Goal: Information Seeking & Learning: Learn about a topic

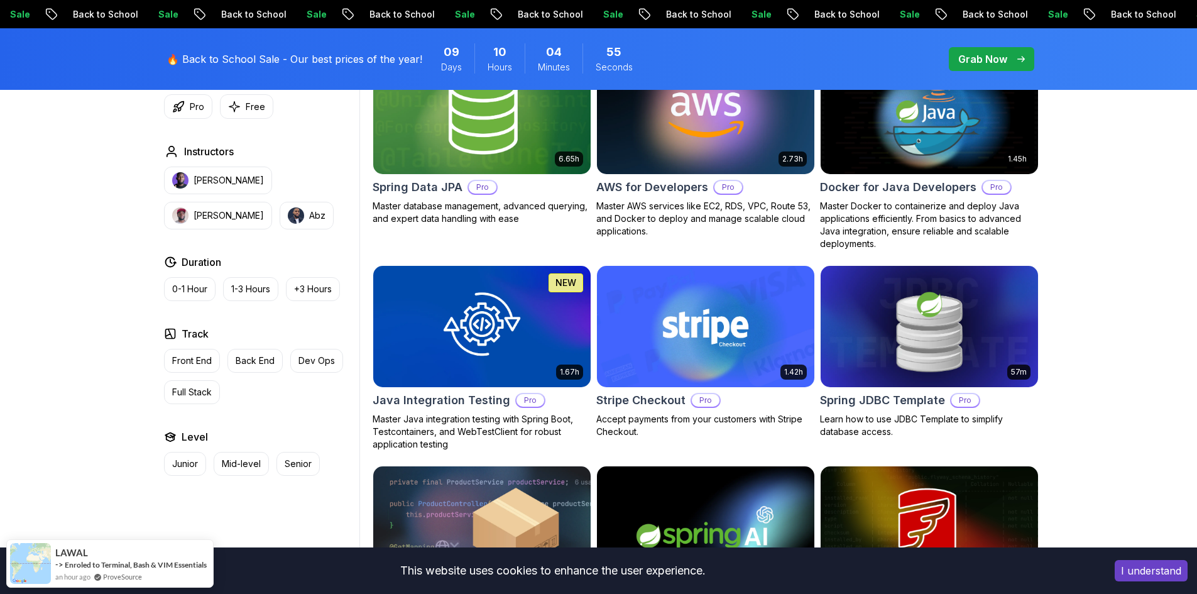
scroll to position [628, 0]
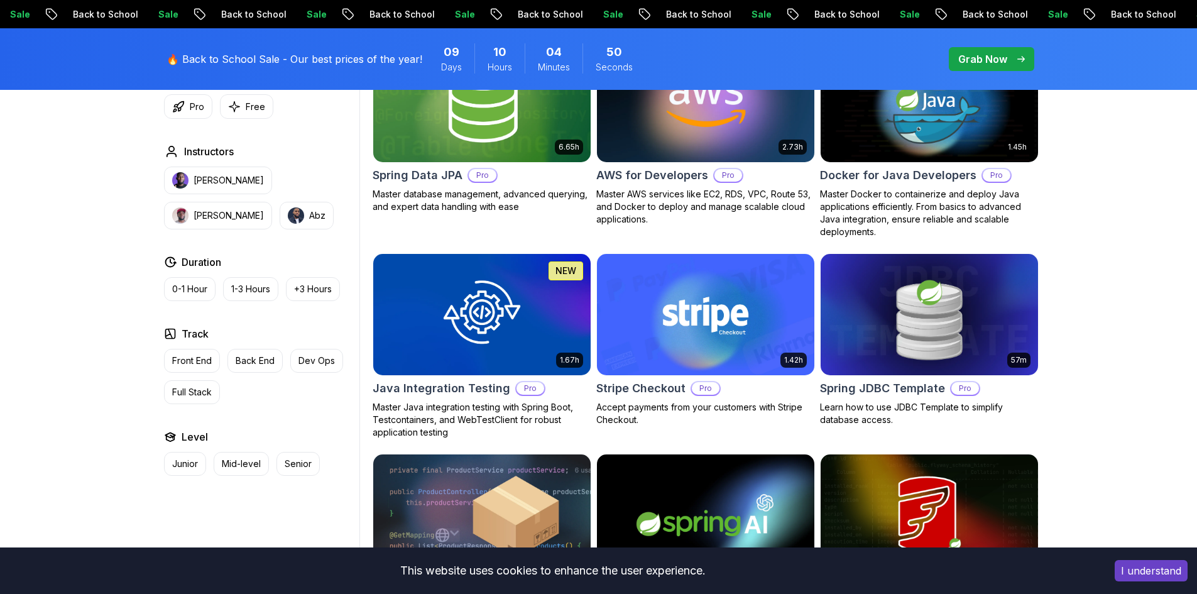
click at [667, 140] on img at bounding box center [705, 101] width 228 height 128
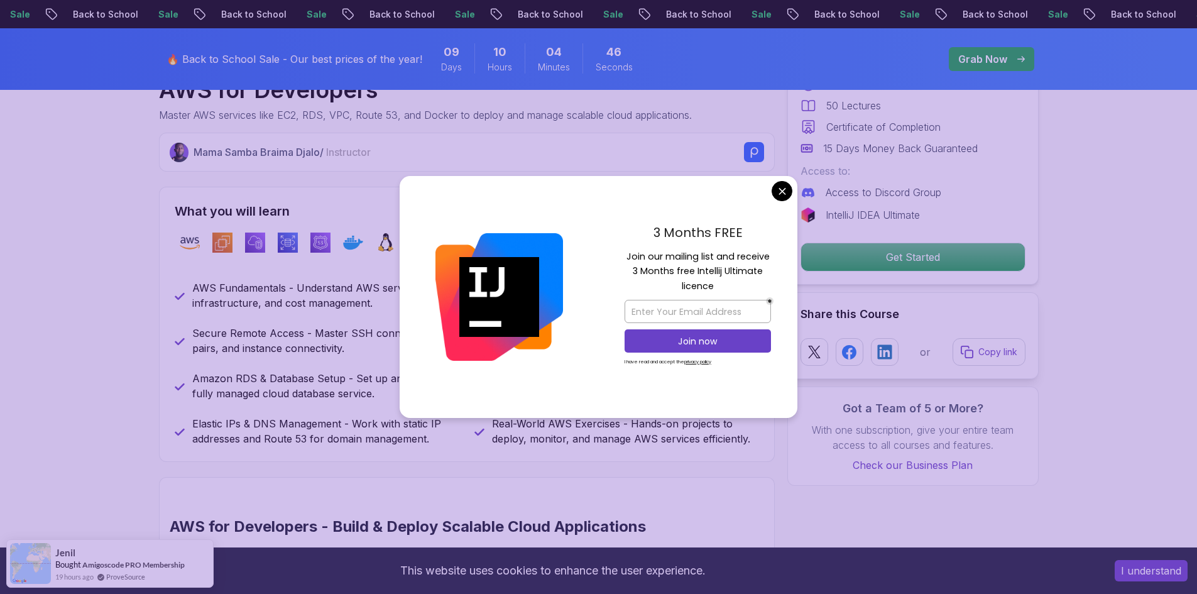
scroll to position [566, 0]
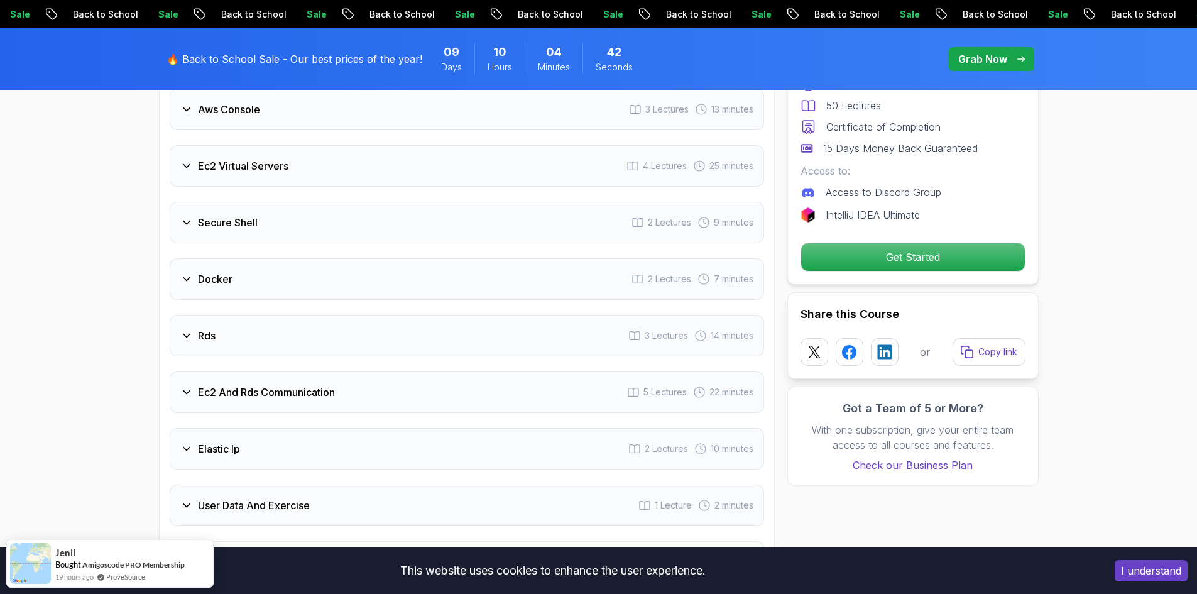
scroll to position [1822, 0]
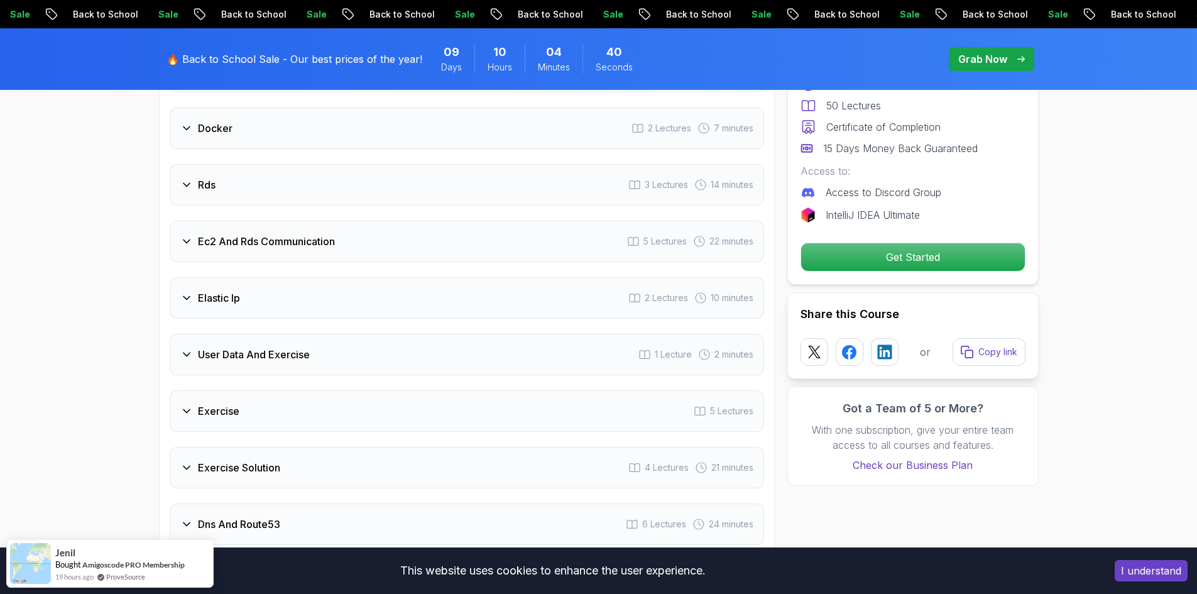
click at [491, 285] on div "Elastic Ip 2 Lectures 10 minutes" at bounding box center [467, 297] width 594 height 41
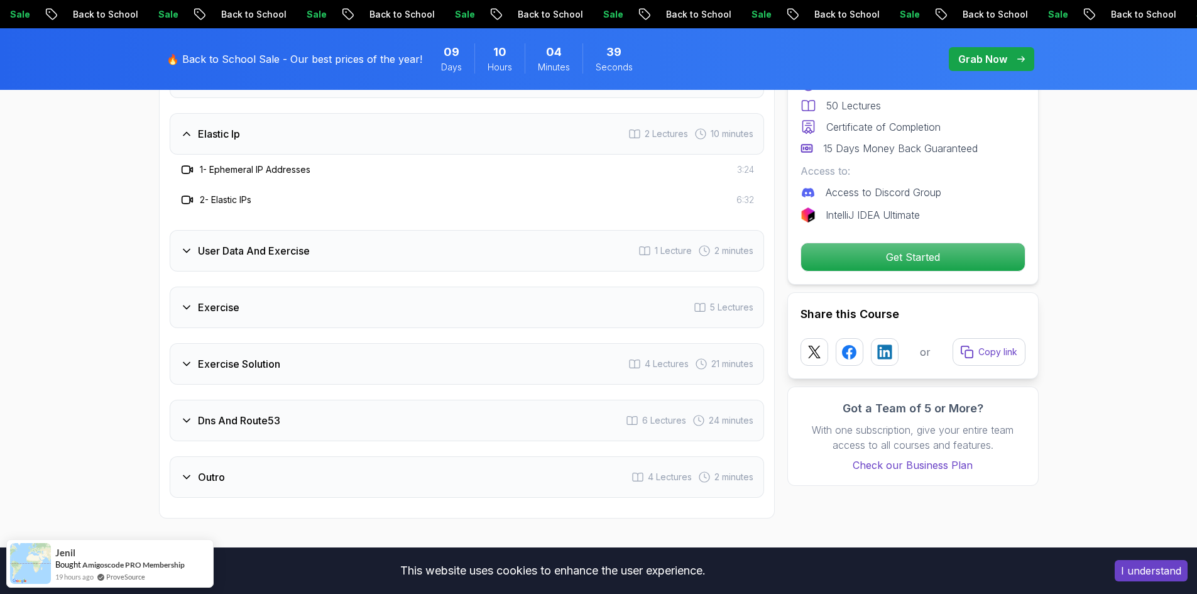
scroll to position [2109, 0]
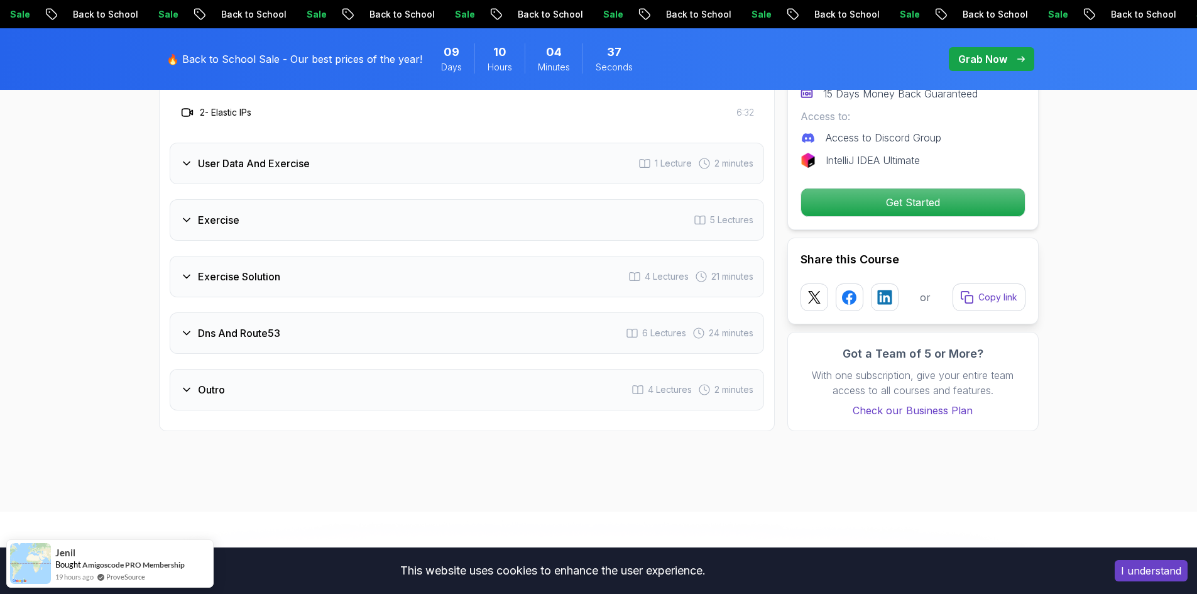
click at [474, 331] on div "Dns And Route53 6 Lectures 24 minutes" at bounding box center [467, 332] width 594 height 41
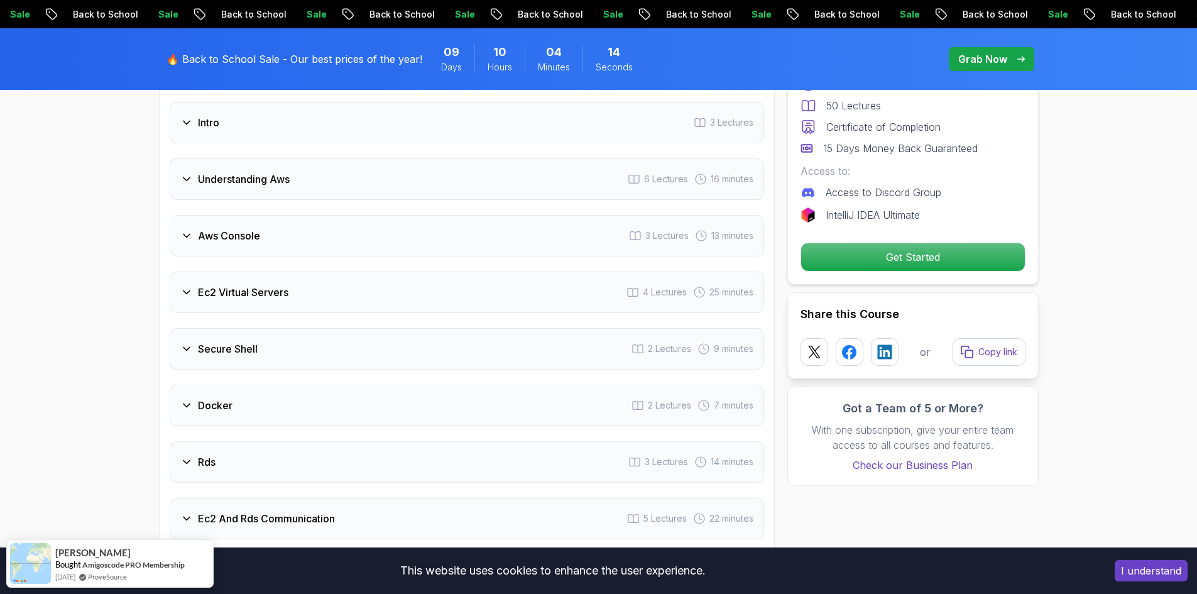
scroll to position [1606, 0]
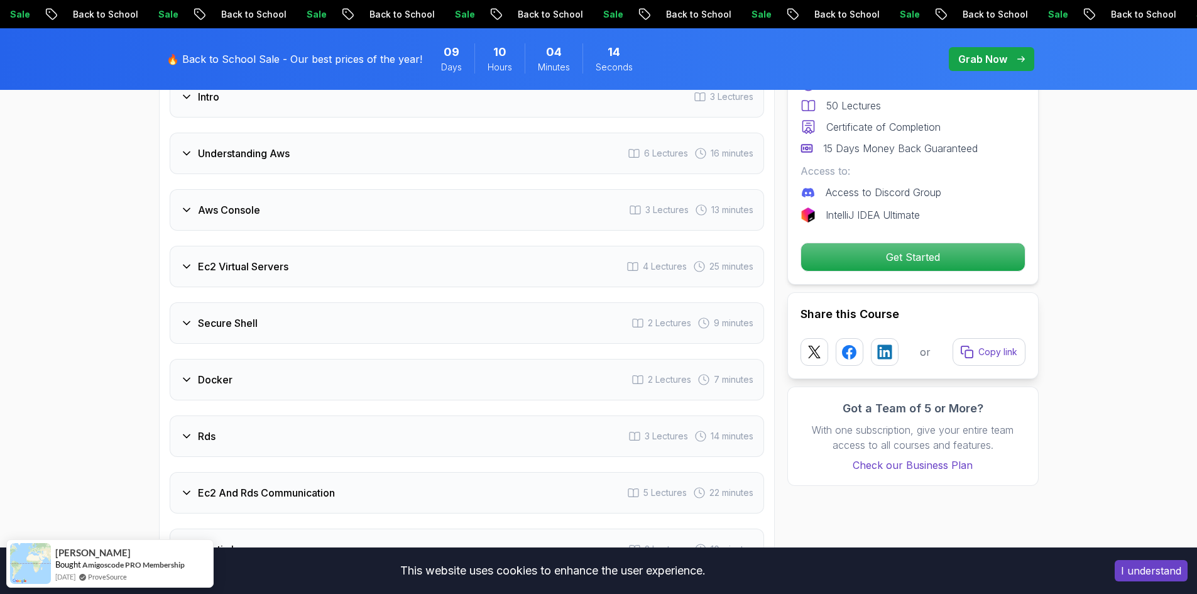
click at [372, 266] on div "Ec2 Virtual Servers 4 Lectures 25 minutes" at bounding box center [467, 266] width 594 height 41
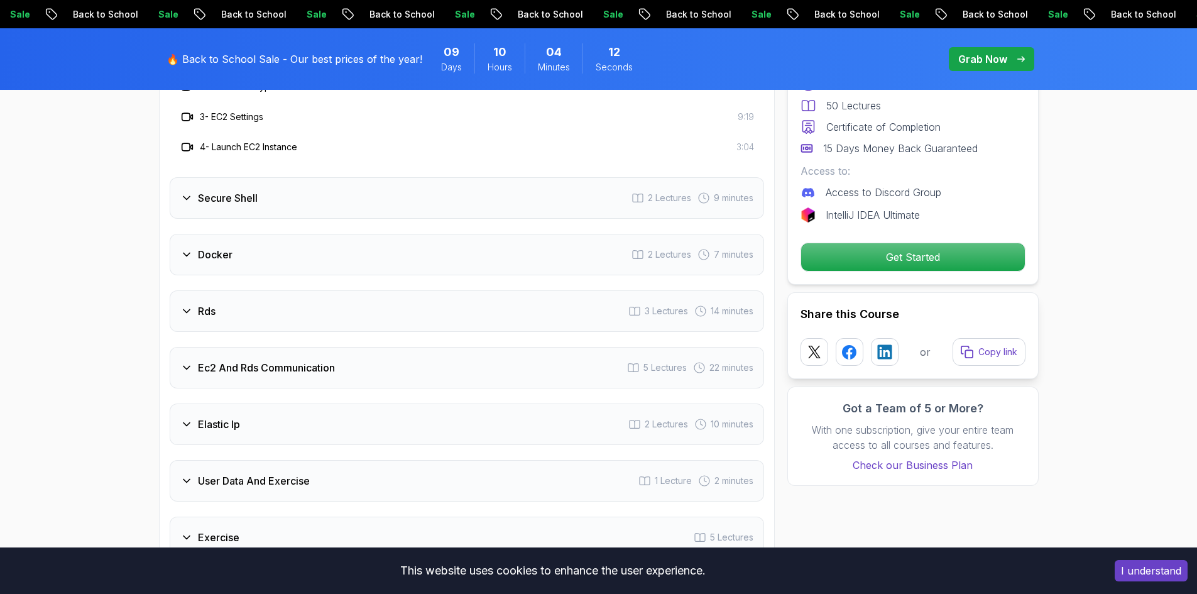
scroll to position [1858, 0]
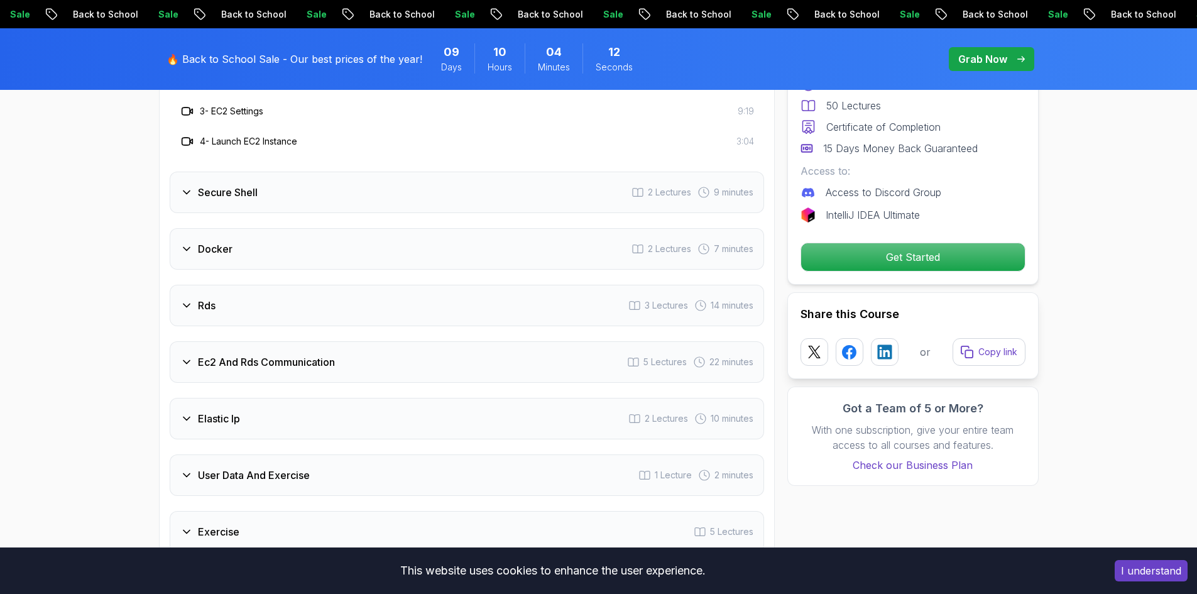
click at [371, 209] on div "Secure Shell 2 Lectures 9 minutes" at bounding box center [467, 192] width 594 height 41
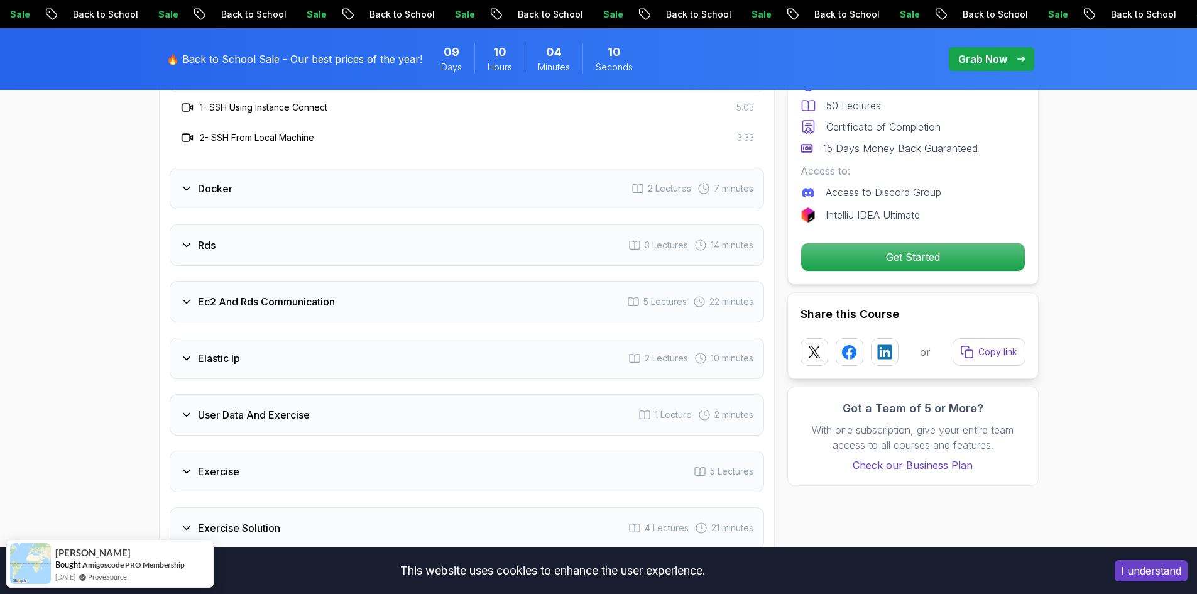
click at [361, 205] on div "Docker 2 Lectures 7 minutes" at bounding box center [467, 188] width 594 height 41
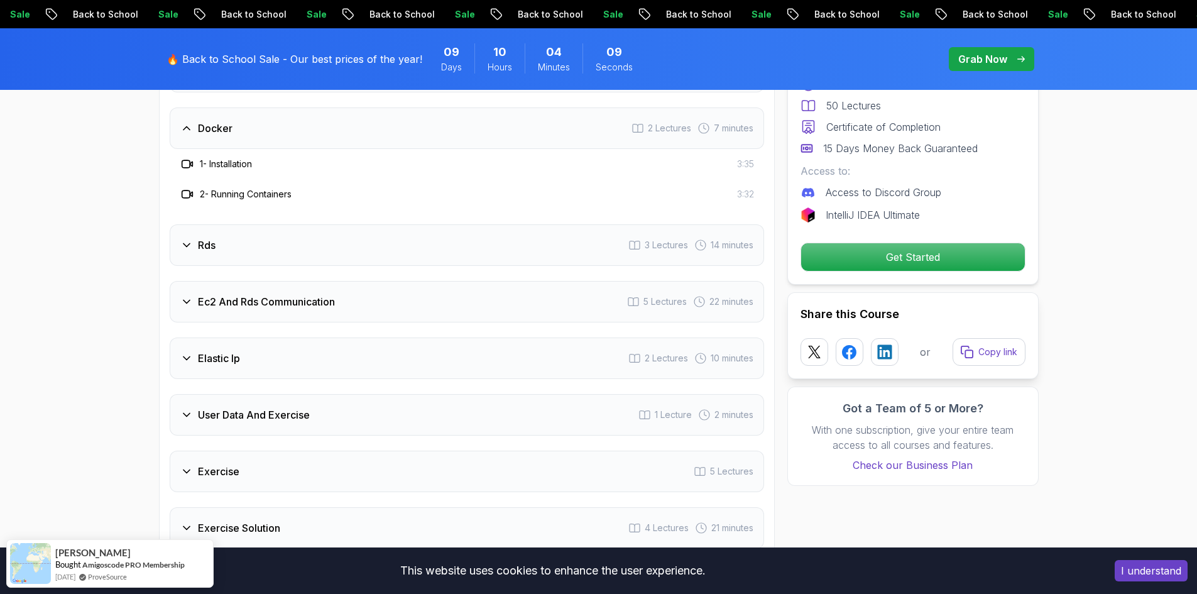
click at [345, 260] on div "Rds 3 Lectures 14 minutes" at bounding box center [467, 244] width 594 height 41
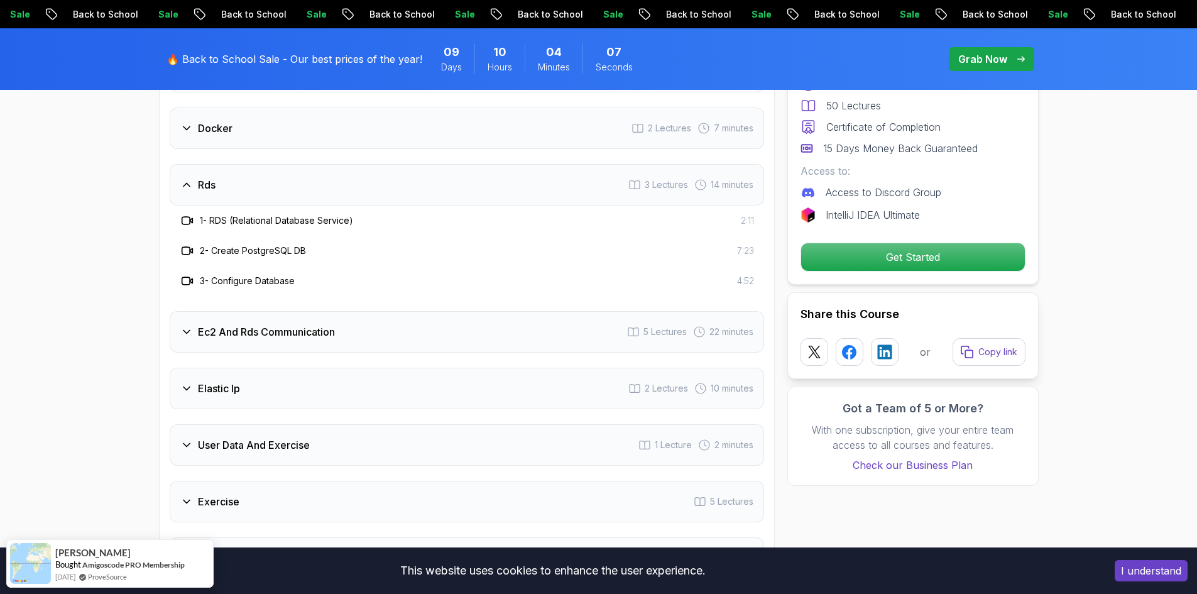
click at [297, 344] on div "Ec2 And Rds Communication 5 Lectures 22 minutes" at bounding box center [467, 331] width 594 height 41
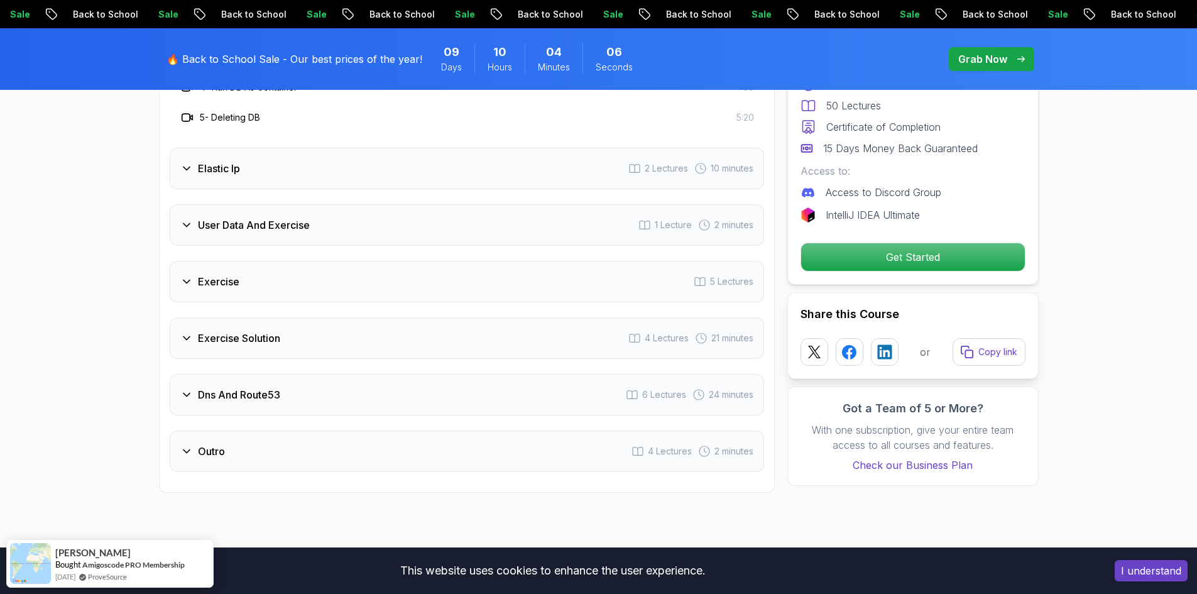
scroll to position [2172, 0]
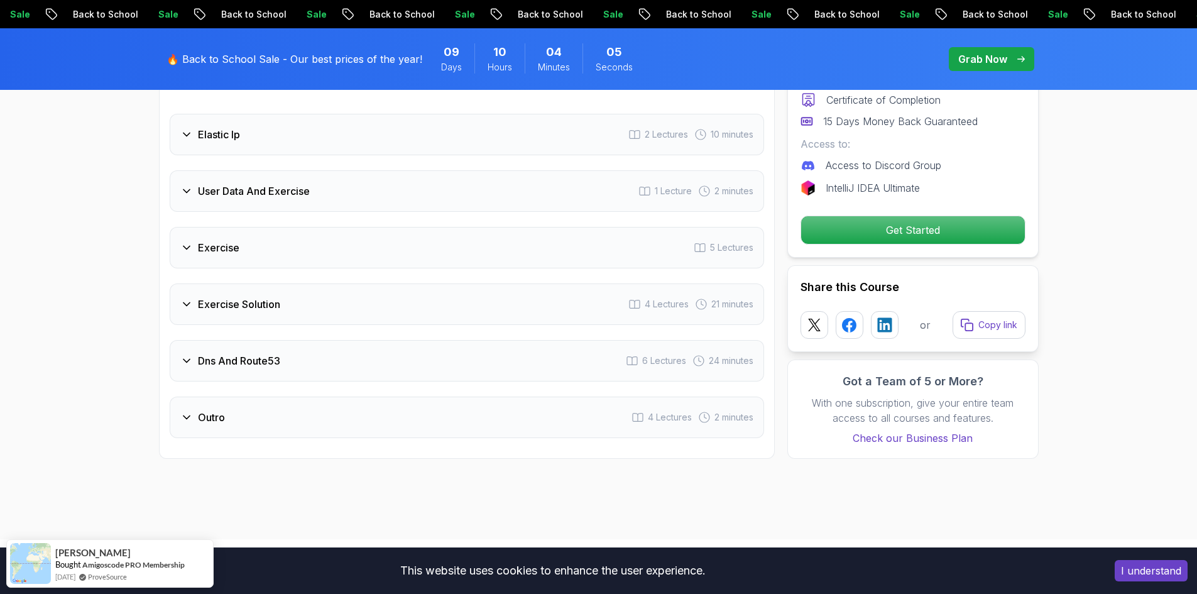
click at [310, 189] on h3 "User Data And Exercise" at bounding box center [254, 190] width 112 height 15
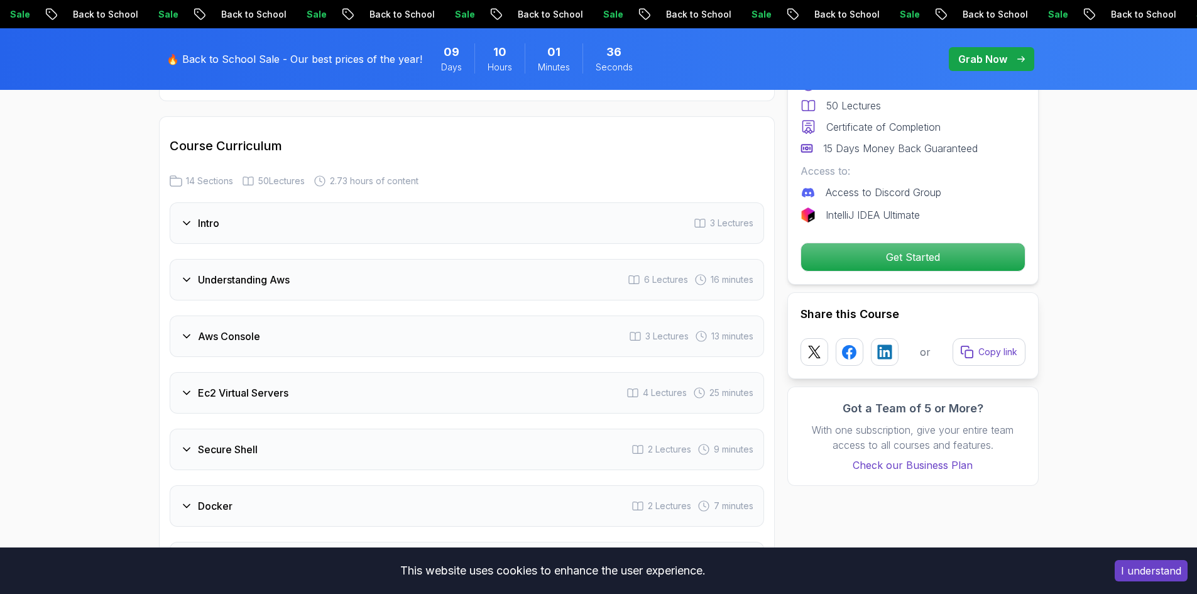
scroll to position [1481, 0]
click at [401, 336] on div "Aws Console 3 Lectures 13 minutes" at bounding box center [467, 335] width 594 height 41
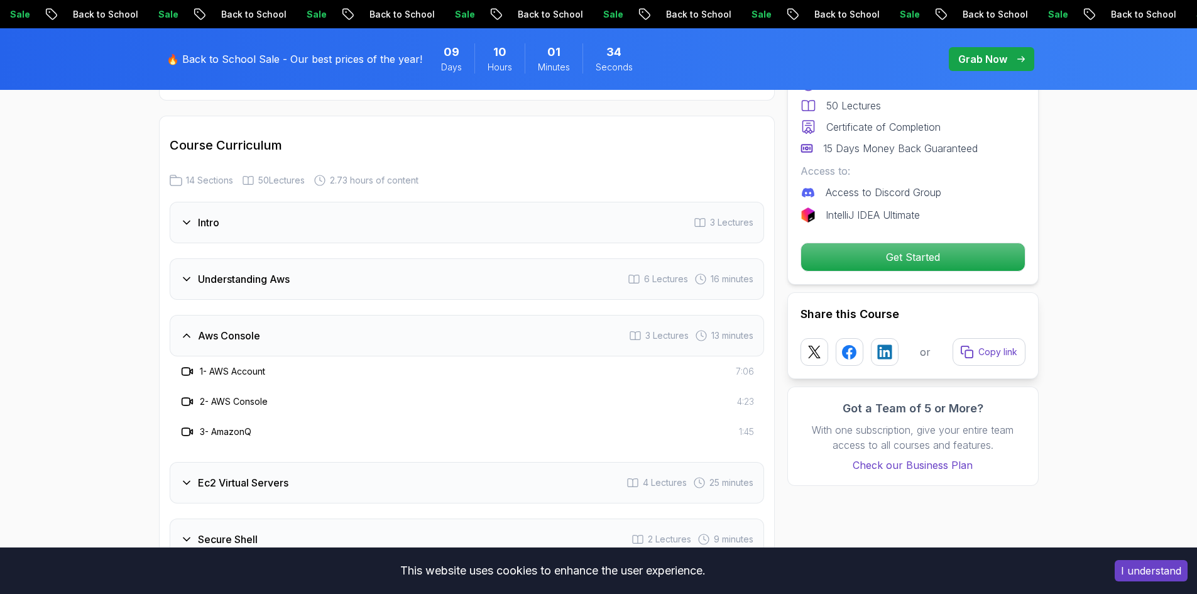
click at [401, 336] on div "Aws Console 3 Lectures 13 minutes" at bounding box center [467, 335] width 594 height 41
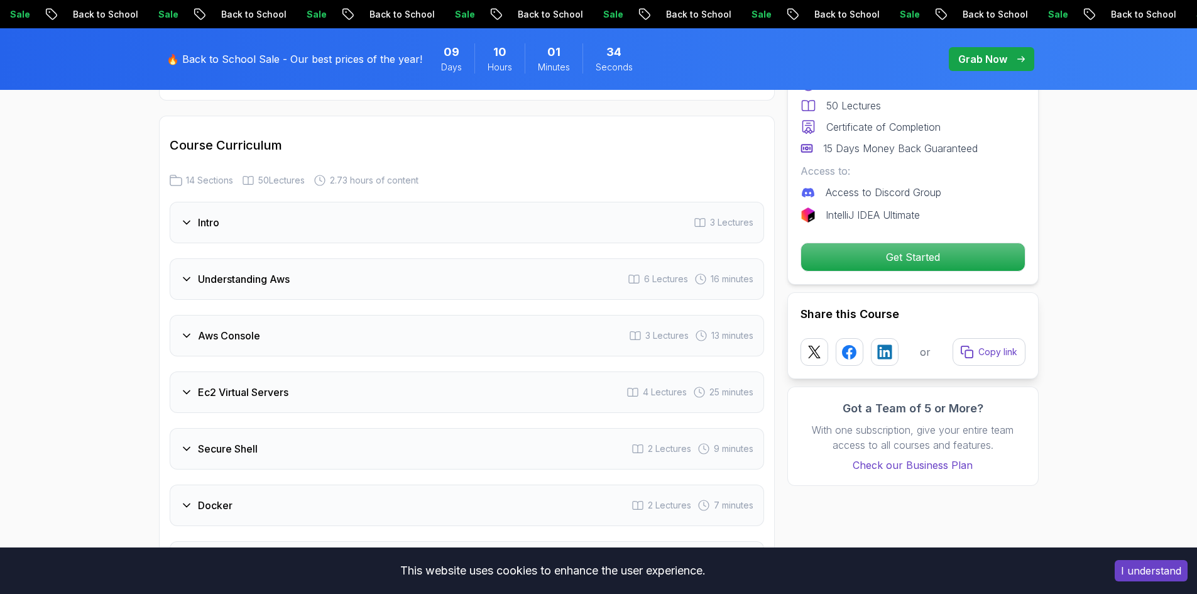
click at [341, 397] on div "Ec2 Virtual Servers 4 Lectures 25 minutes" at bounding box center [467, 391] width 594 height 41
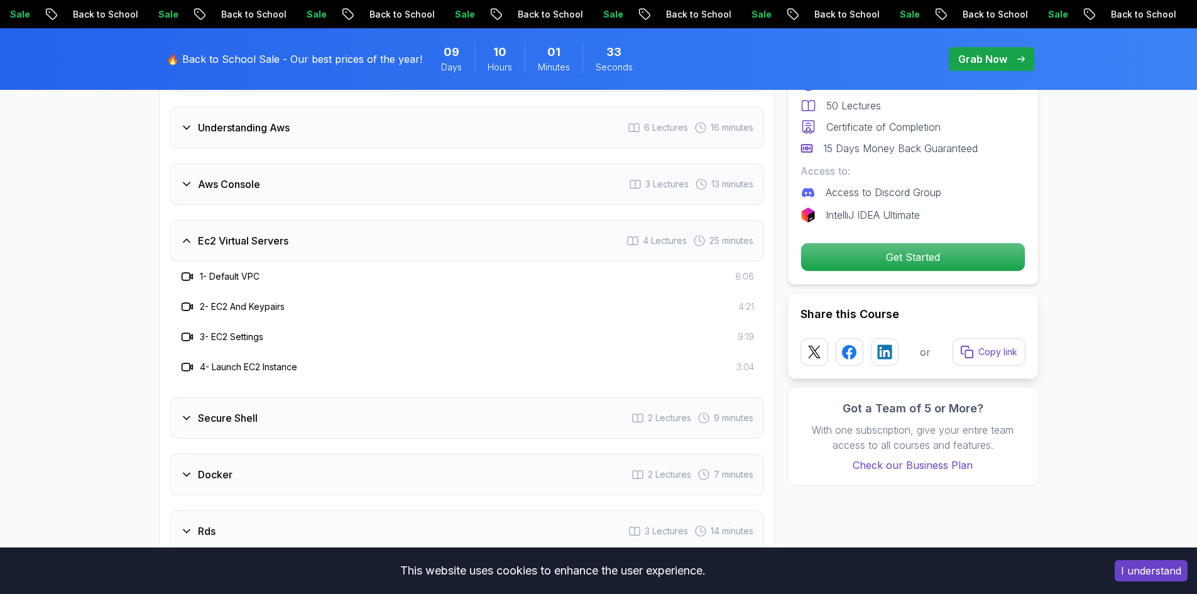
scroll to position [1669, 0]
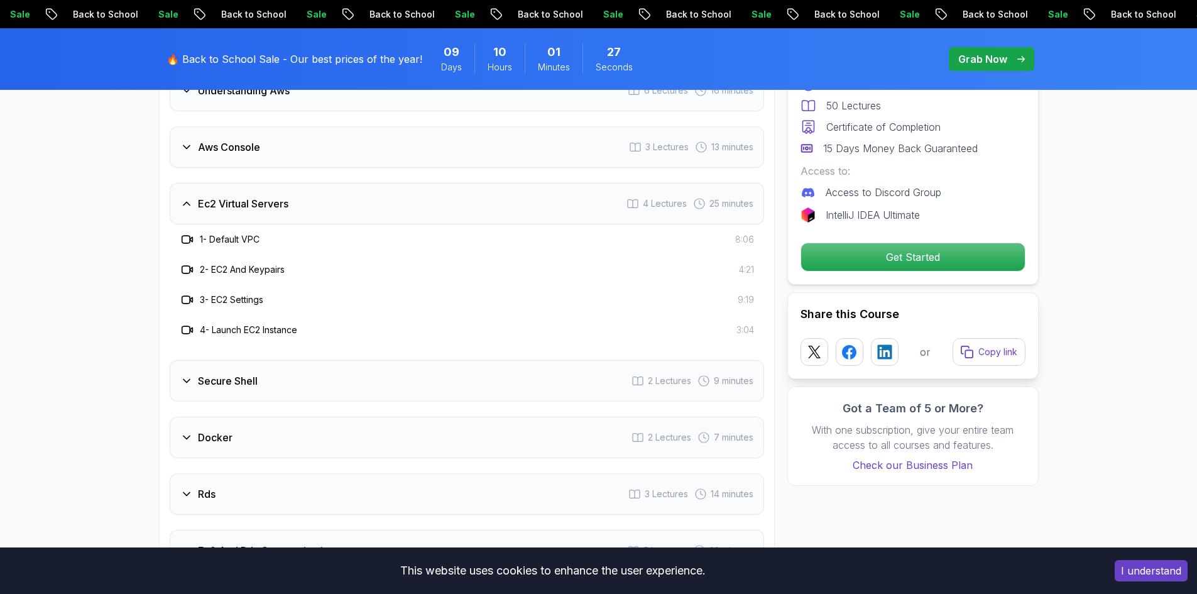
click at [323, 376] on div "Secure Shell 2 Lectures 9 minutes" at bounding box center [467, 380] width 594 height 41
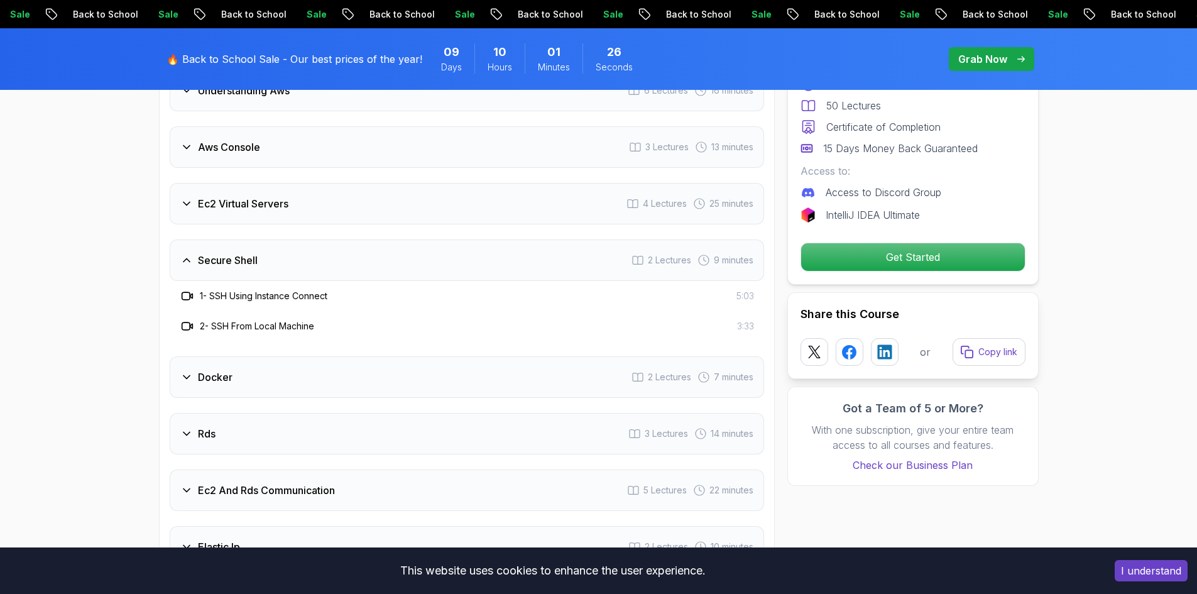
click at [323, 376] on div "Docker 2 Lectures 7 minutes" at bounding box center [467, 376] width 594 height 41
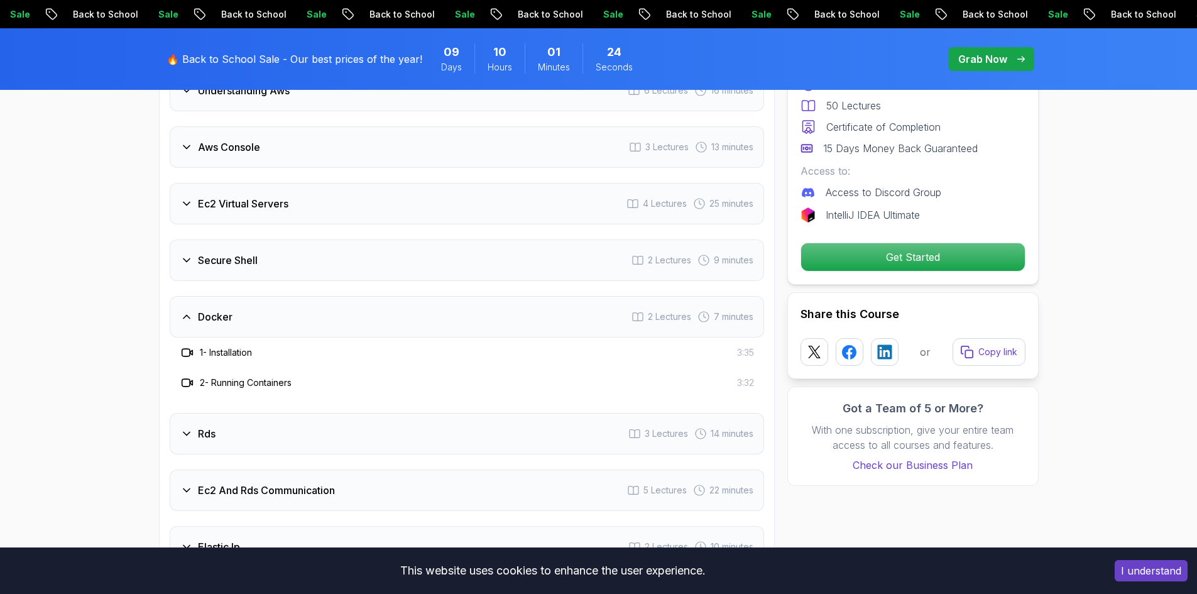
click at [278, 435] on div "Rds 3 Lectures 14 minutes" at bounding box center [467, 433] width 594 height 41
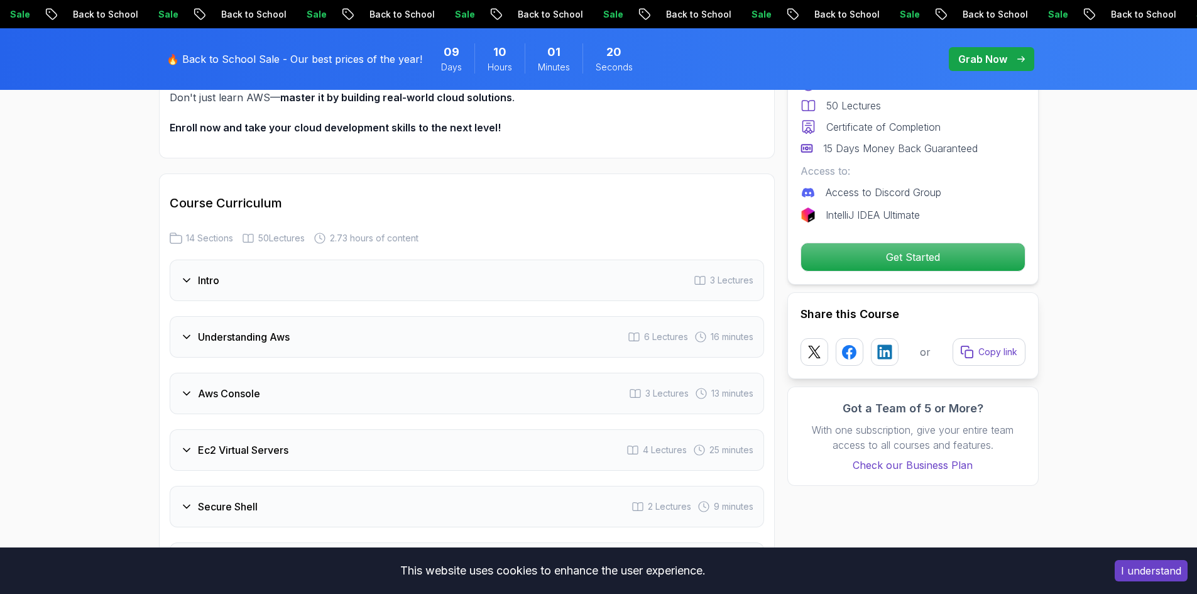
scroll to position [1418, 0]
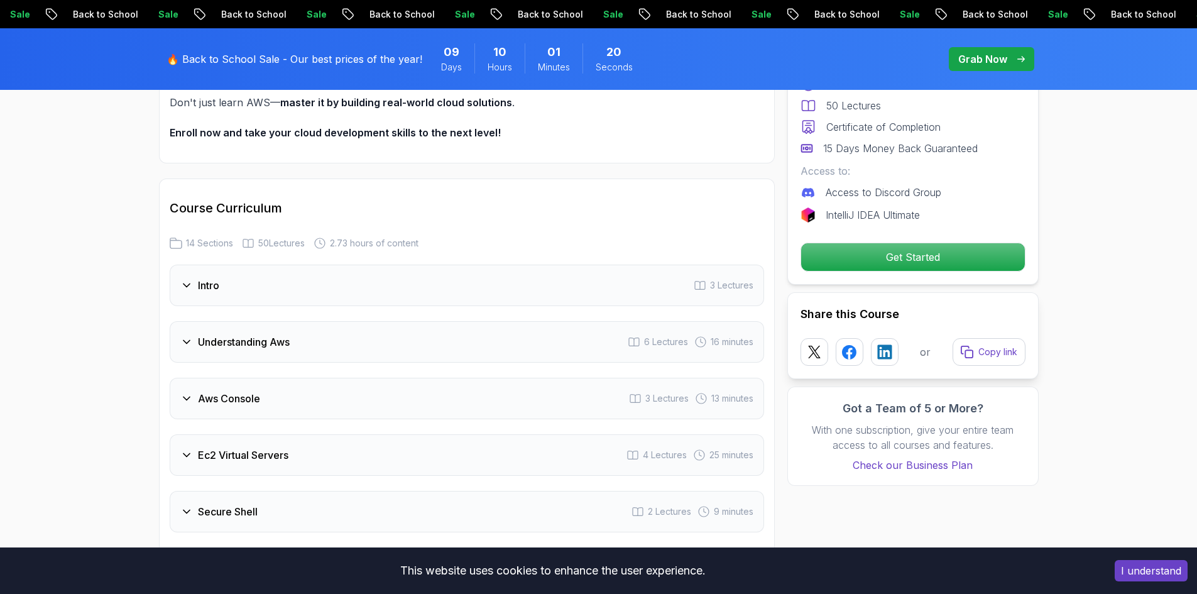
click at [293, 283] on div "Intro 3 Lectures" at bounding box center [467, 285] width 594 height 41
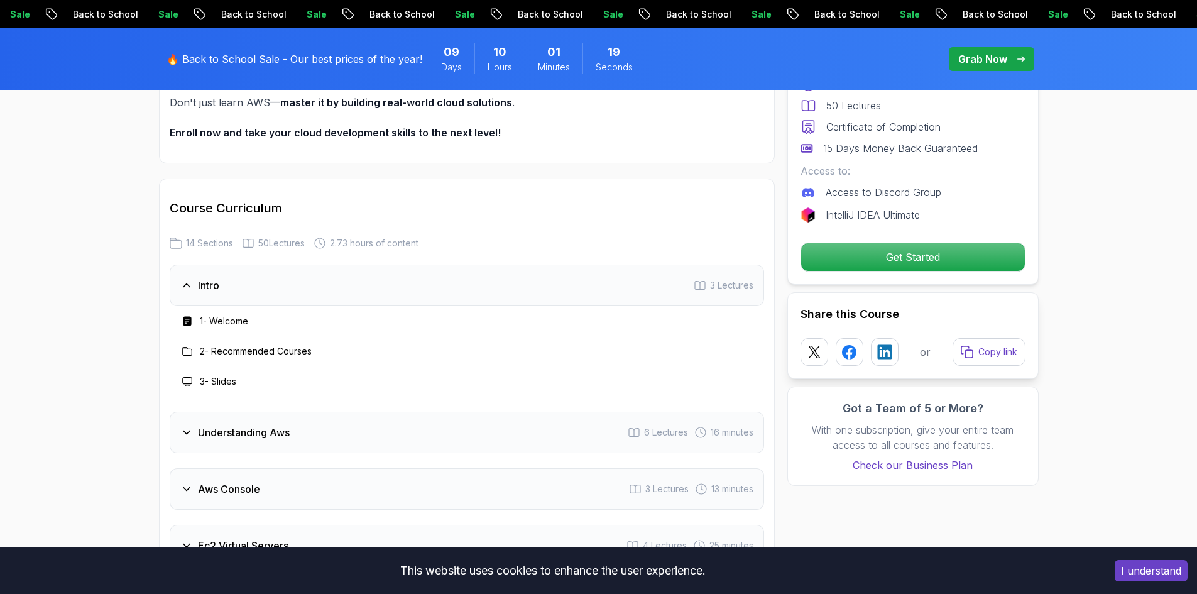
click at [214, 322] on h3 "1 - Welcome" at bounding box center [224, 321] width 48 height 13
click at [244, 354] on h3 "2 - Recommended Courses" at bounding box center [256, 351] width 112 height 13
click at [190, 351] on icon at bounding box center [187, 351] width 10 height 10
click at [290, 356] on h3 "2 - Recommended Courses" at bounding box center [256, 351] width 112 height 13
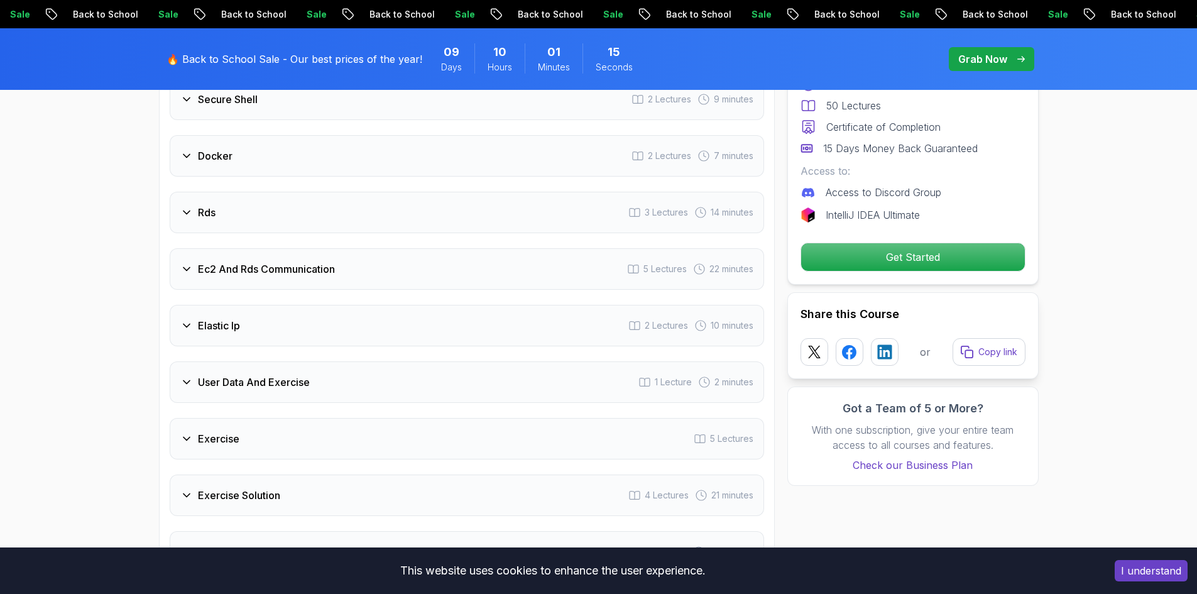
click at [315, 379] on div "User Data And Exercise 1 Lecture 2 minutes" at bounding box center [467, 381] width 594 height 41
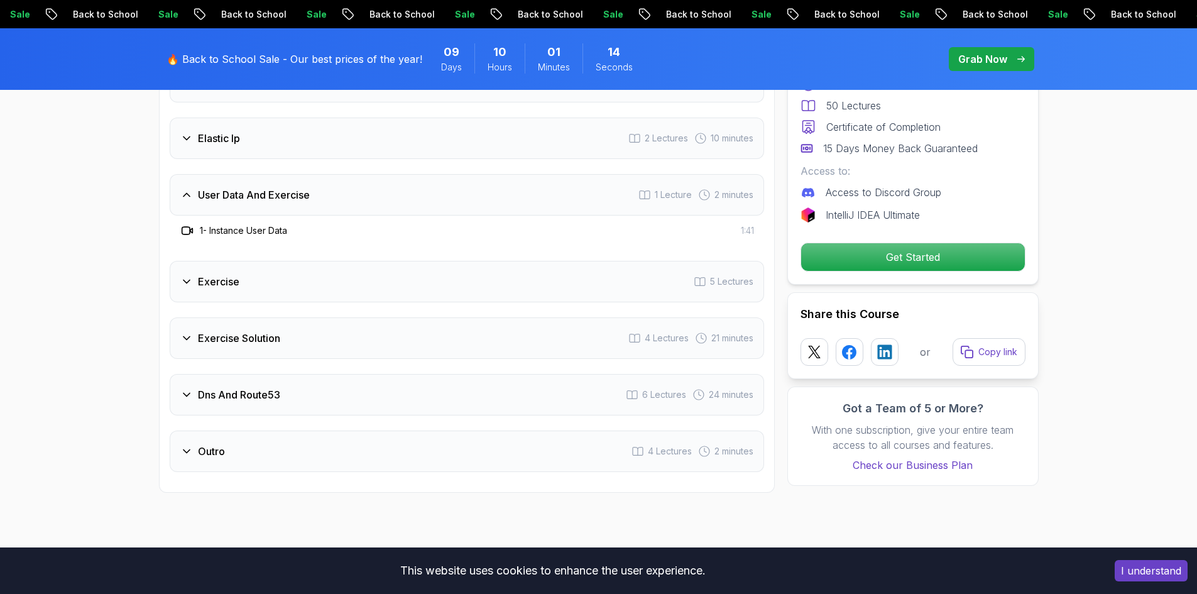
scroll to position [2018, 0]
click at [266, 285] on div "Exercise 5 Lectures" at bounding box center [467, 280] width 594 height 41
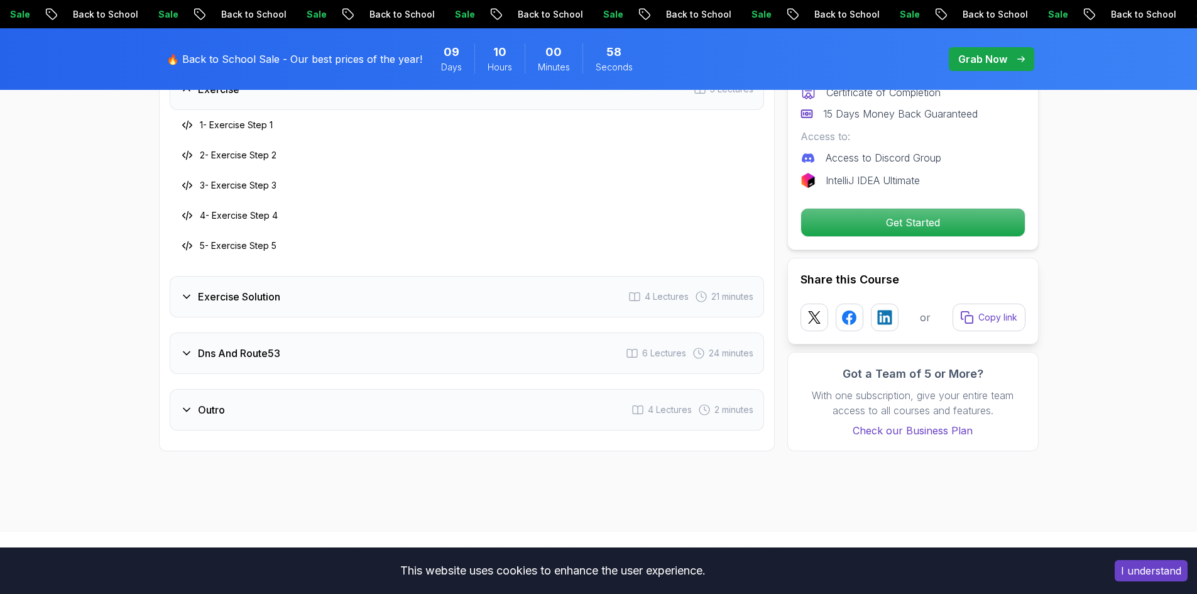
scroll to position [2207, 0]
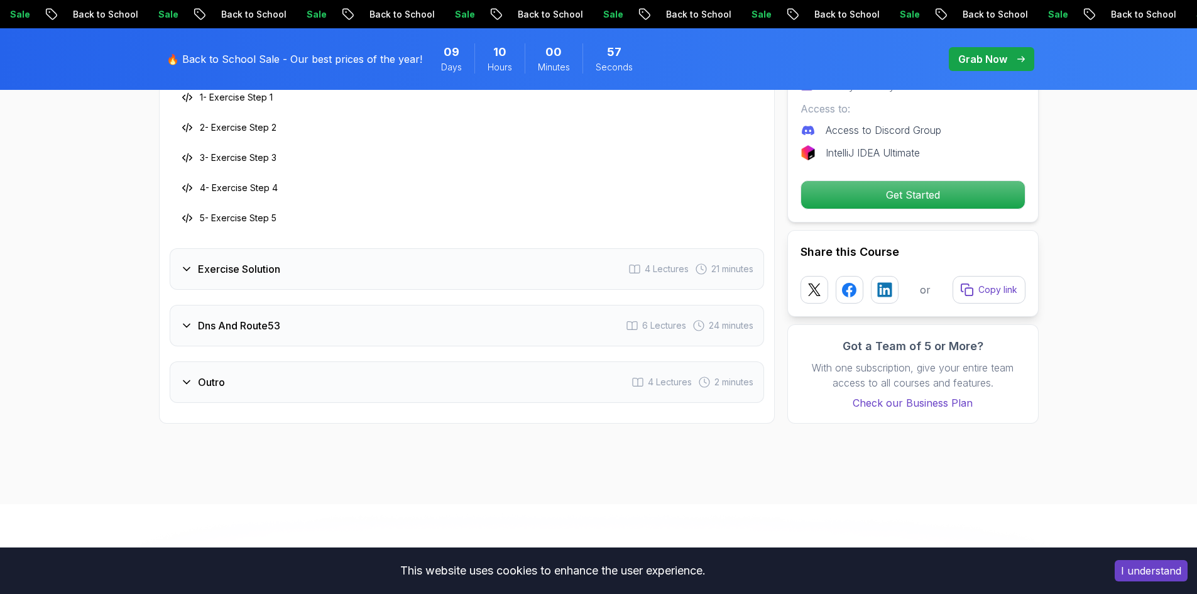
click at [289, 326] on div "Dns And Route53 6 Lectures 24 minutes" at bounding box center [467, 325] width 594 height 41
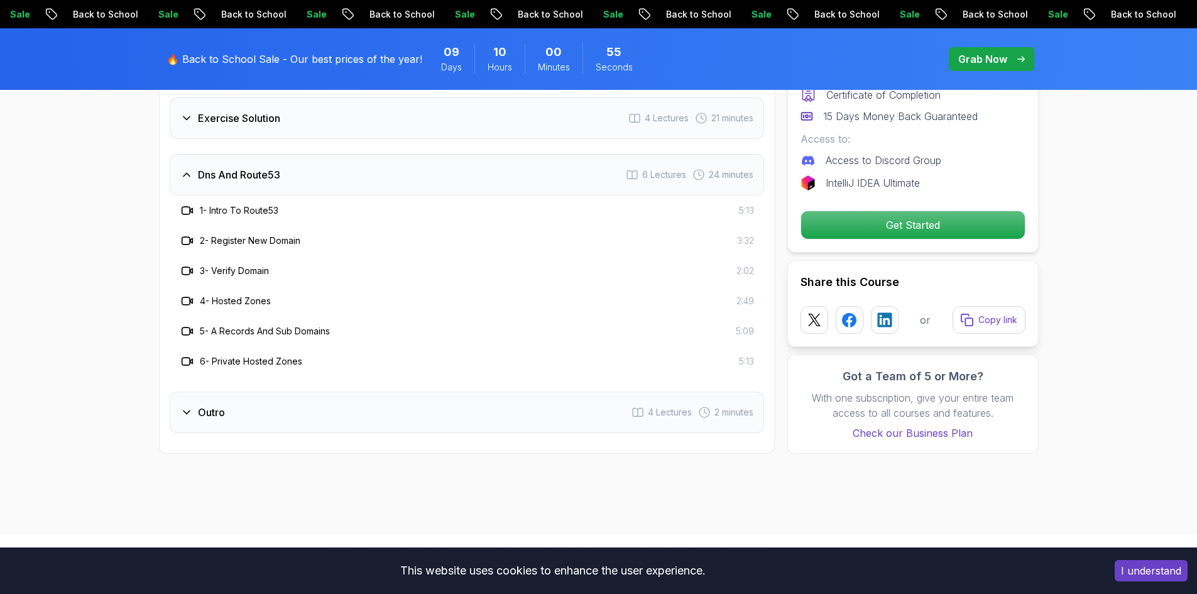
click at [279, 420] on div "Outro 4 Lectures 2 minutes" at bounding box center [467, 411] width 594 height 41
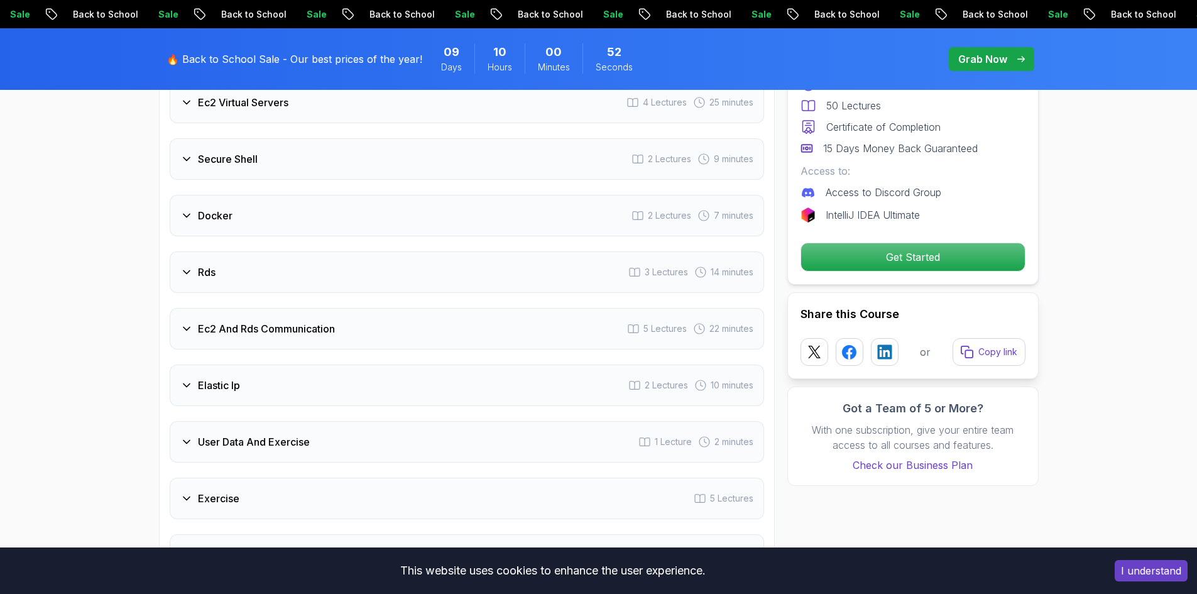
scroll to position [1767, 0]
click at [262, 385] on div "Elastic Ip 2 Lectures 10 minutes" at bounding box center [467, 388] width 594 height 41
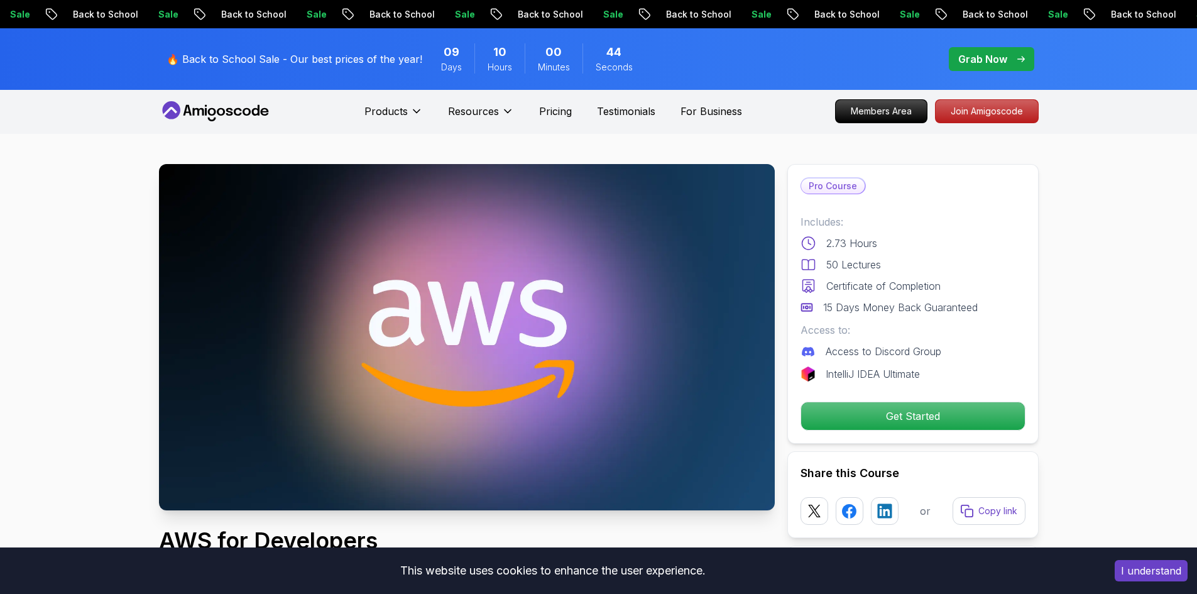
scroll to position [0, 0]
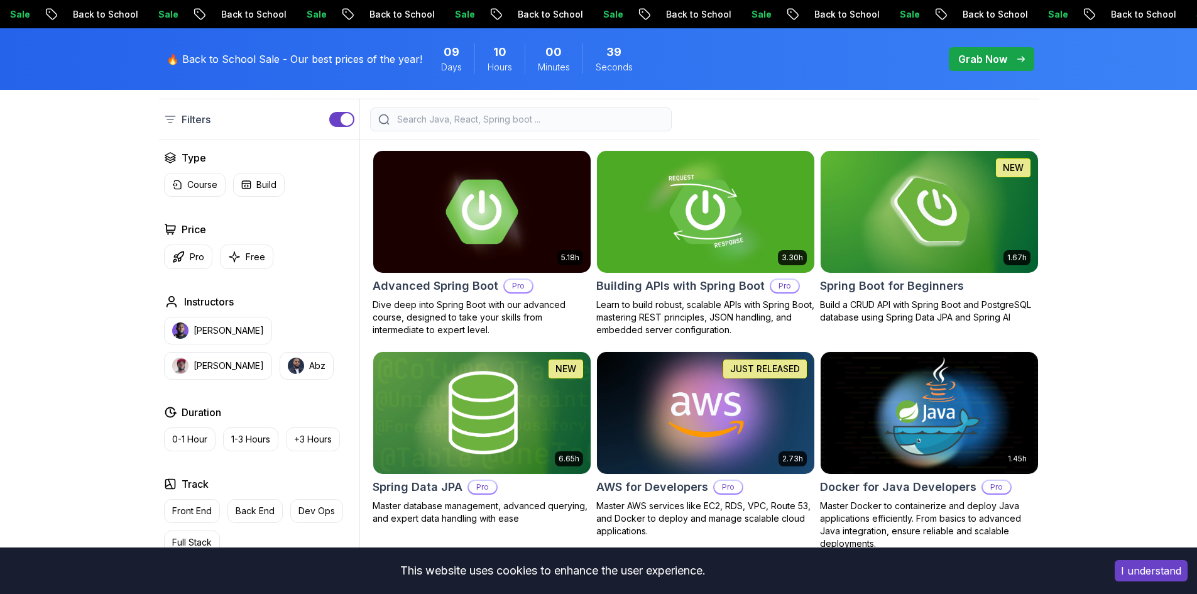
scroll to position [314, 0]
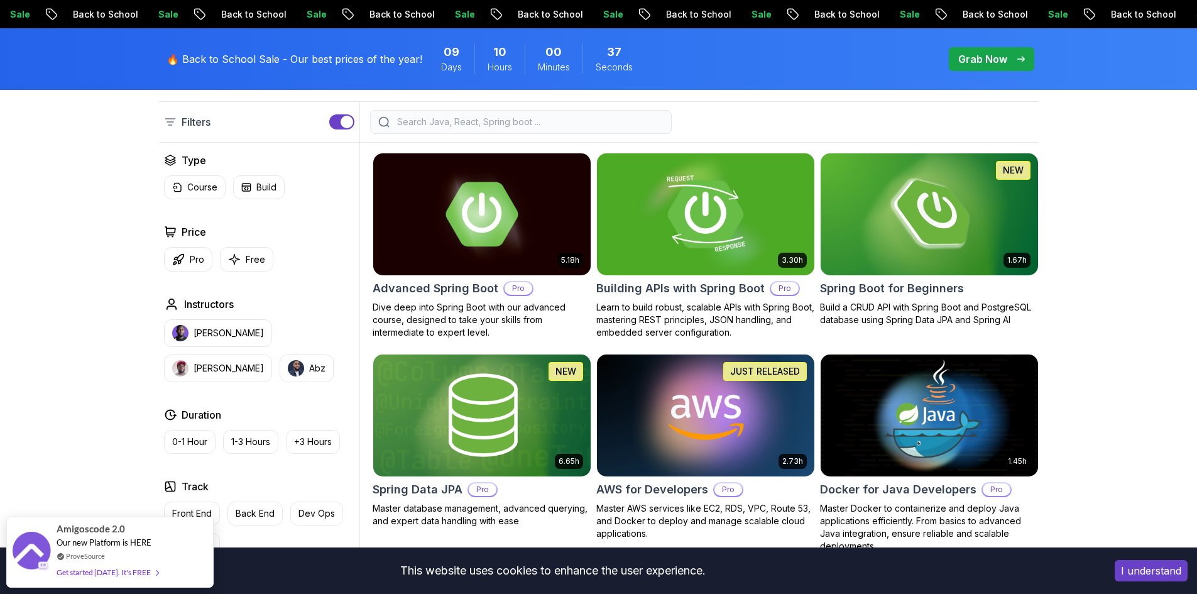
click at [679, 222] on img at bounding box center [705, 214] width 228 height 128
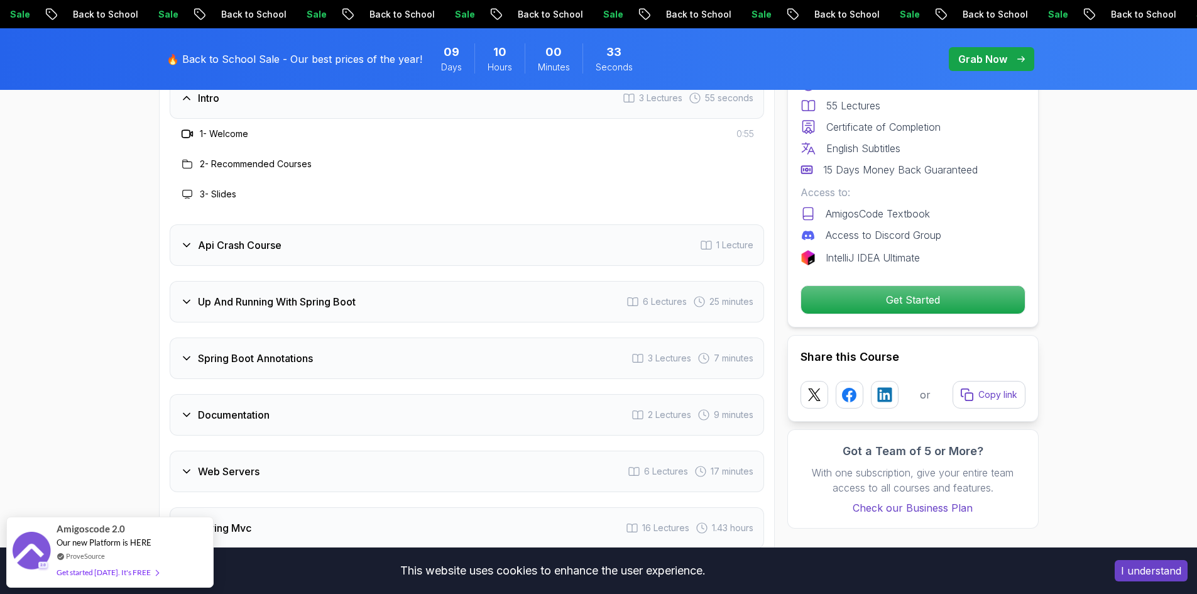
scroll to position [2137, 0]
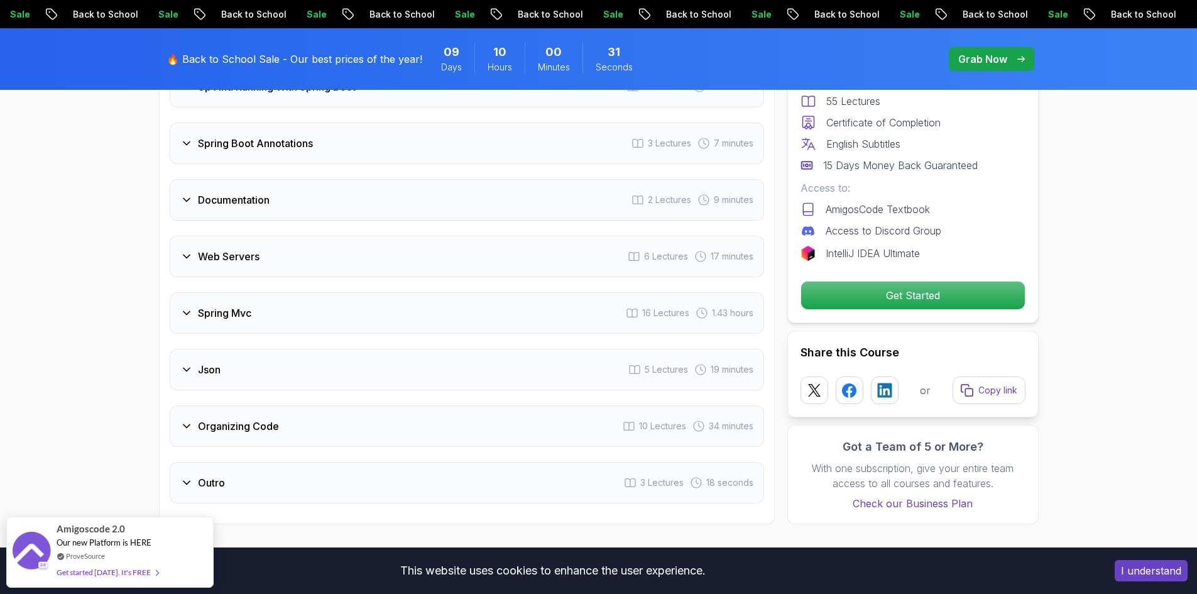
click at [400, 296] on div "Spring Mvc 16 Lectures 1.43 hours" at bounding box center [467, 312] width 594 height 41
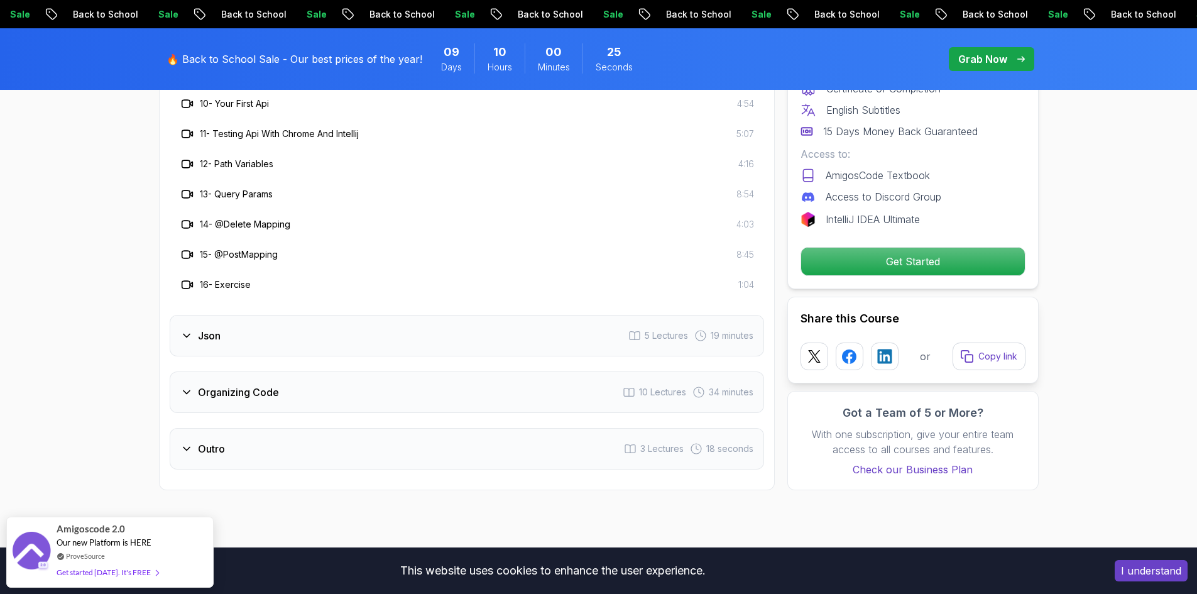
scroll to position [2737, 0]
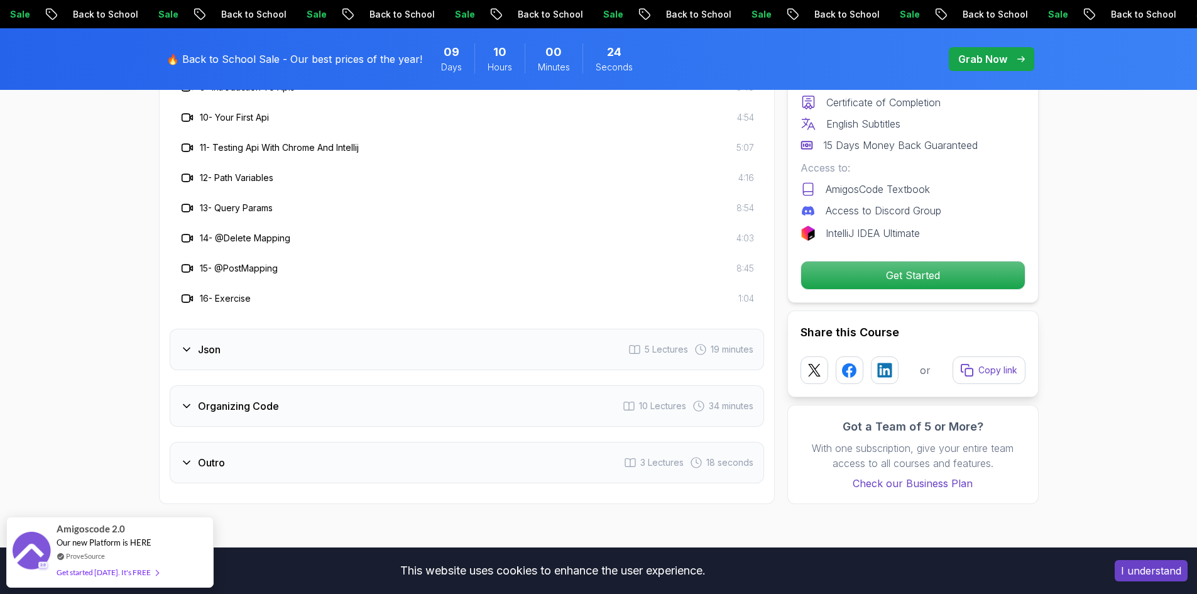
click at [372, 329] on div "Json 5 Lectures 19 minutes" at bounding box center [467, 349] width 594 height 41
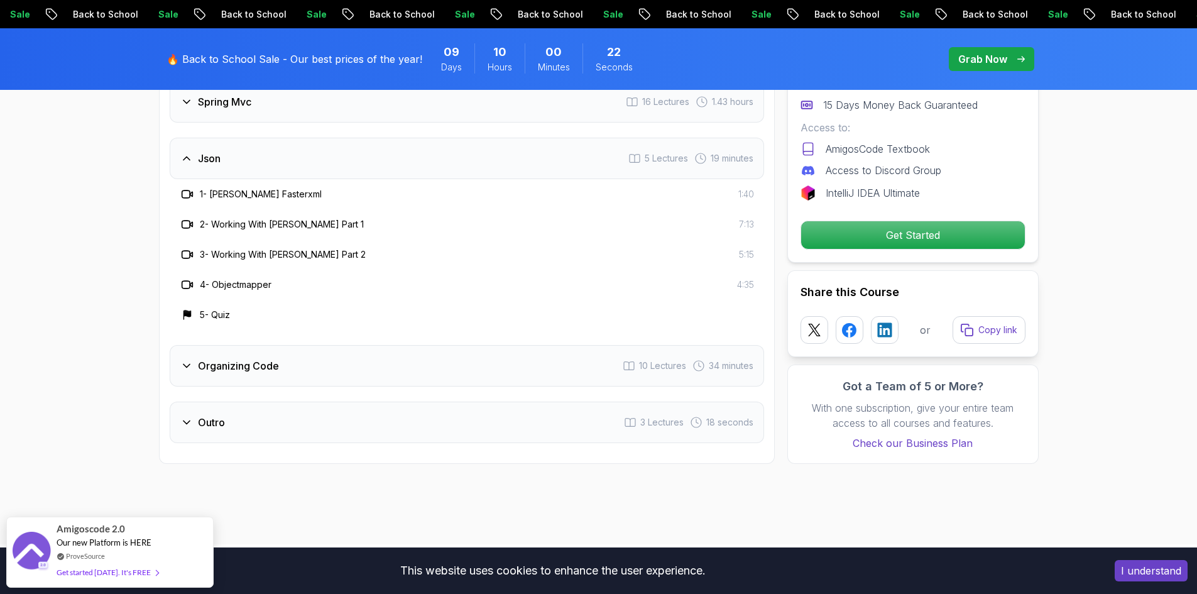
scroll to position [2360, 0]
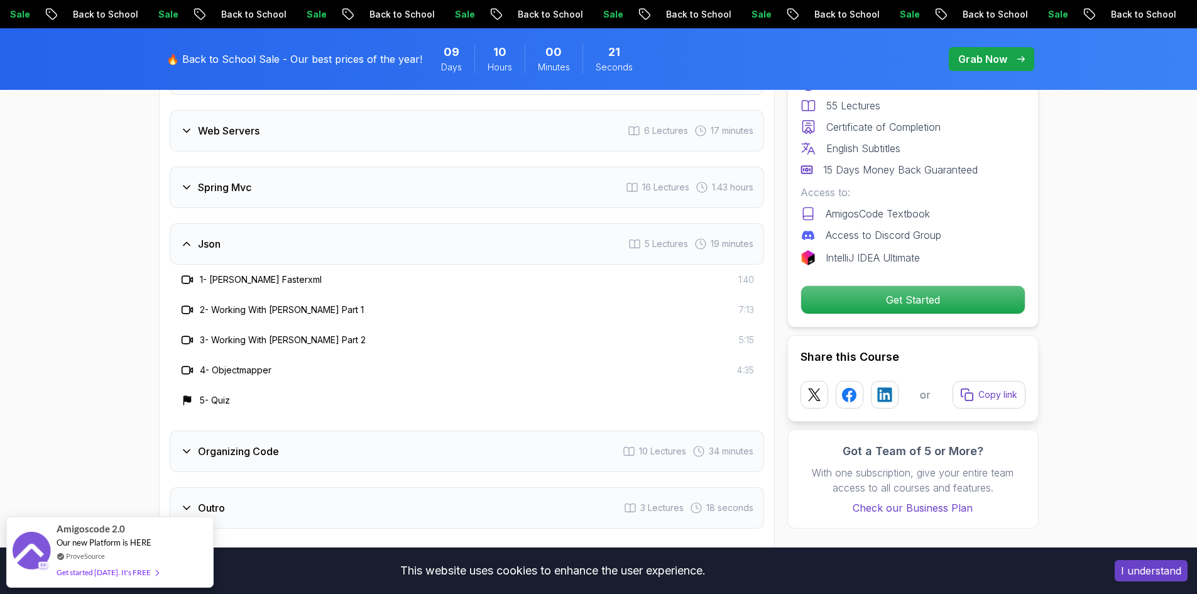
click at [300, 430] on div "Organizing Code 10 Lectures 34 minutes" at bounding box center [467, 450] width 594 height 41
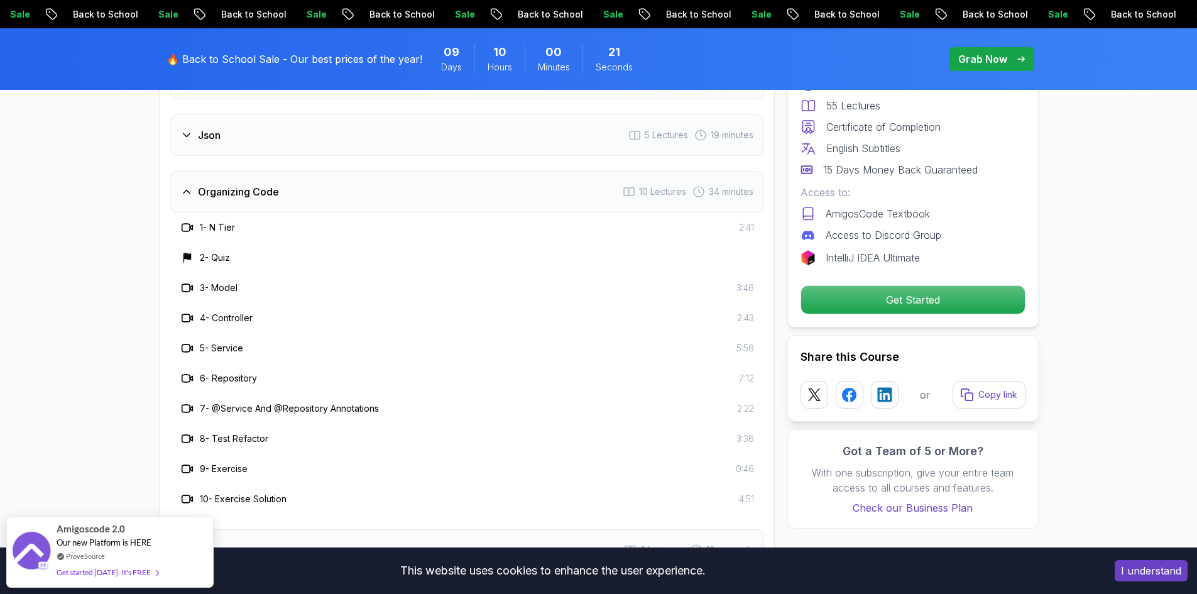
scroll to position [2612, 0]
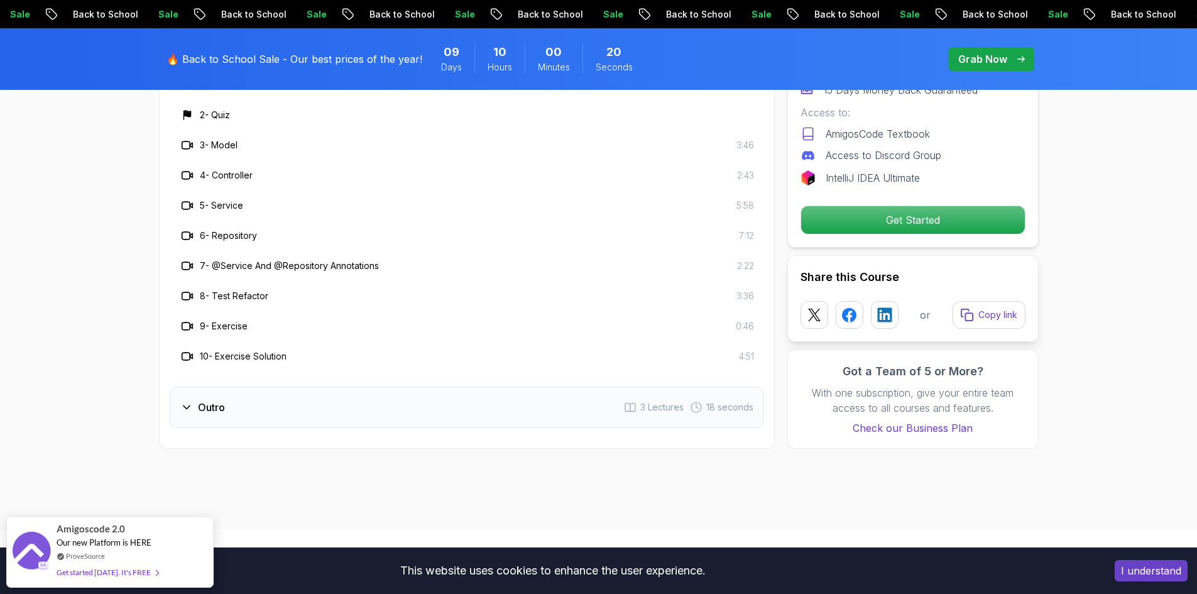
click at [302, 386] on div "Outro 3 Lectures 18 seconds" at bounding box center [467, 406] width 594 height 41
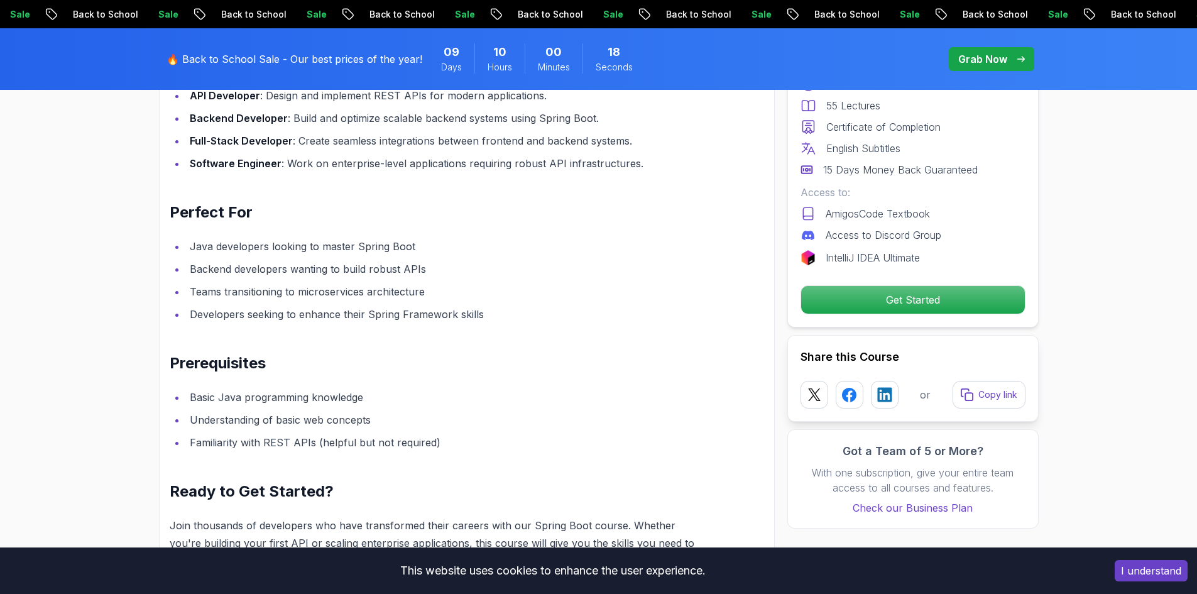
scroll to position [1418, 0]
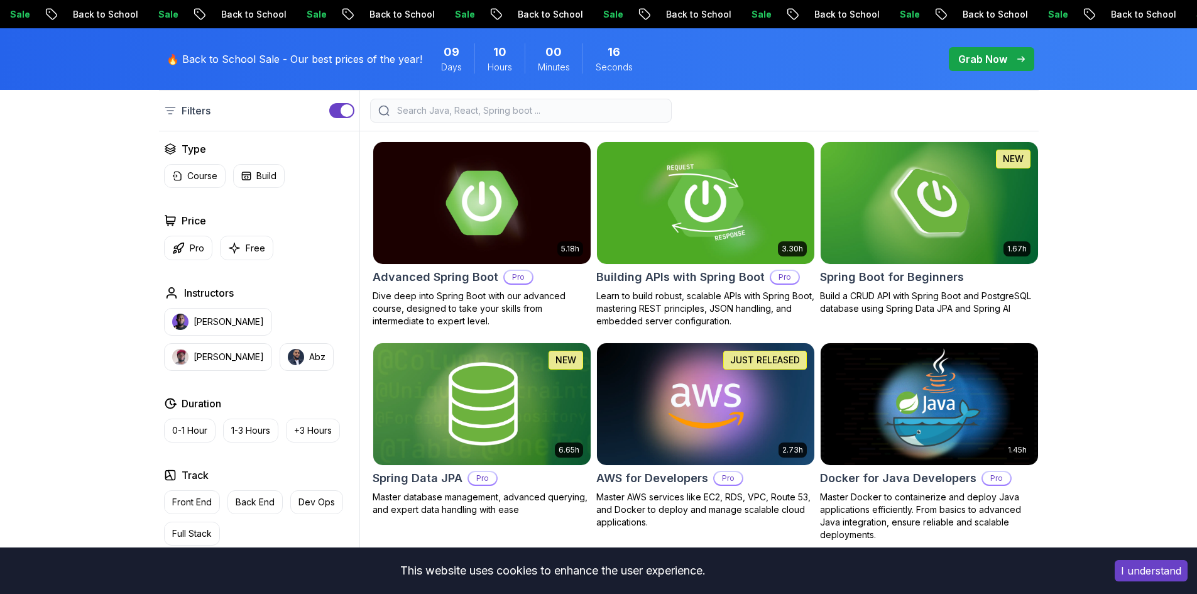
scroll to position [314, 0]
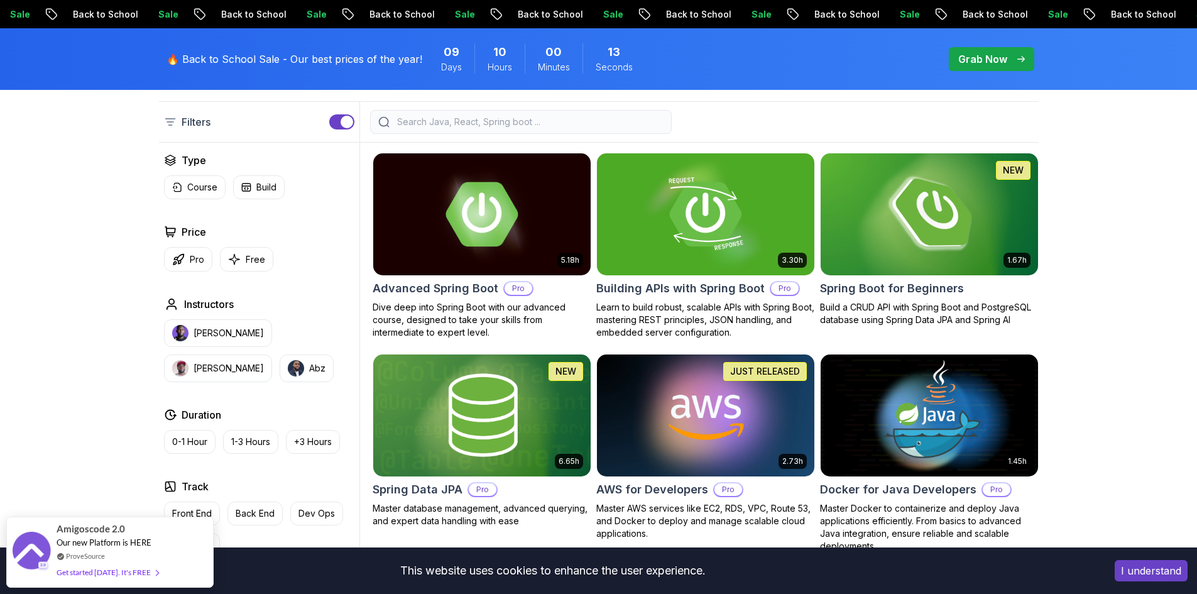
click at [936, 238] on img at bounding box center [929, 214] width 228 height 128
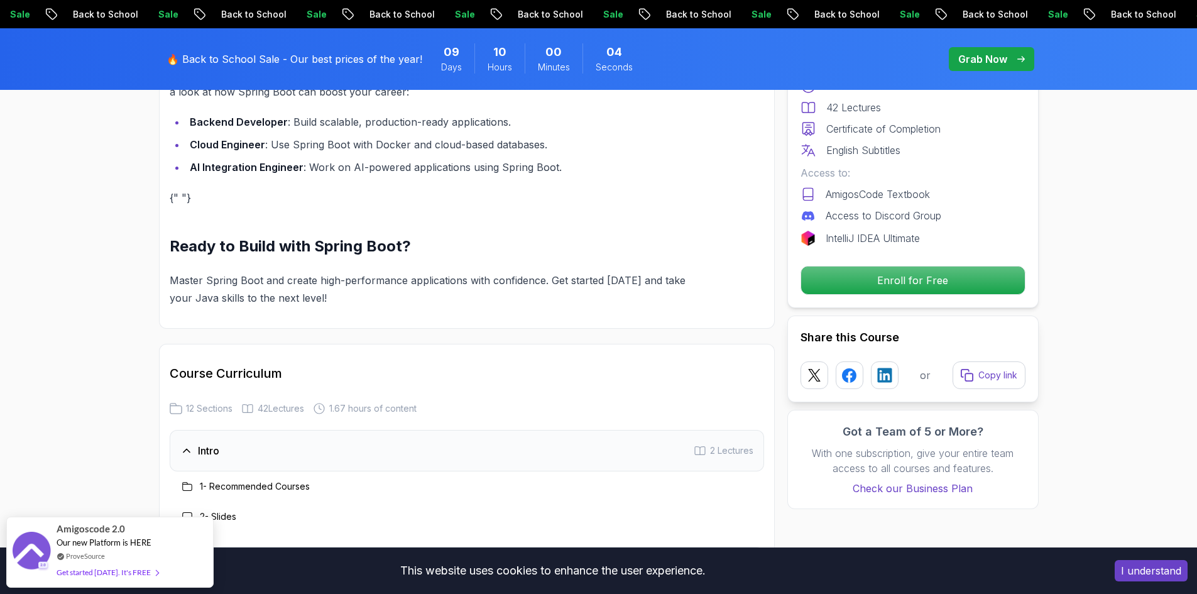
scroll to position [1320, 0]
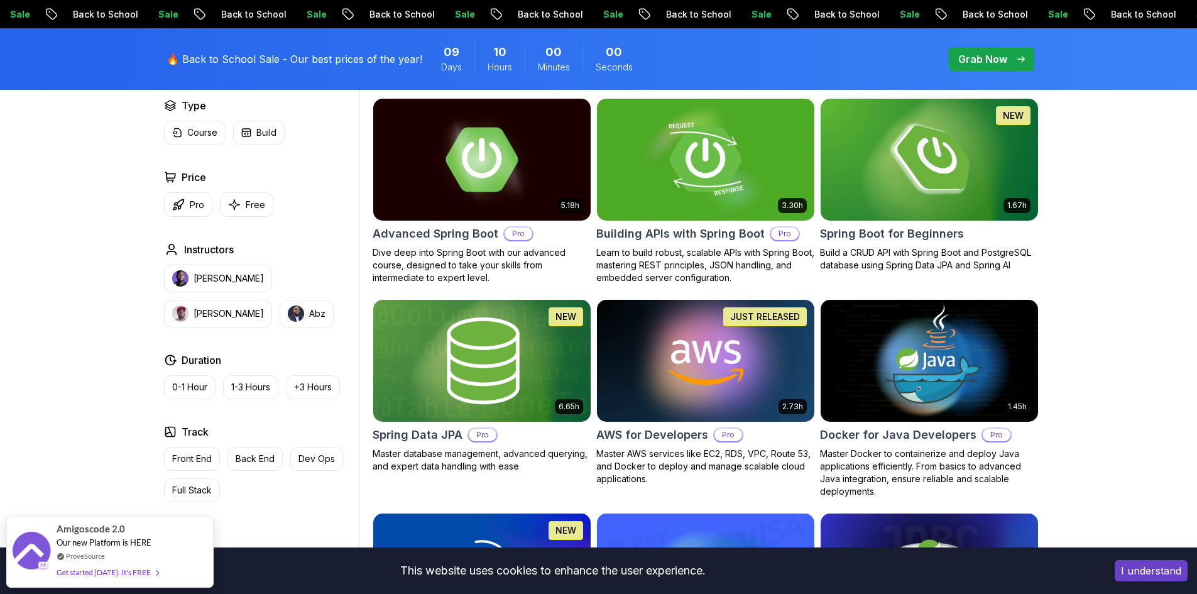
scroll to position [377, 0]
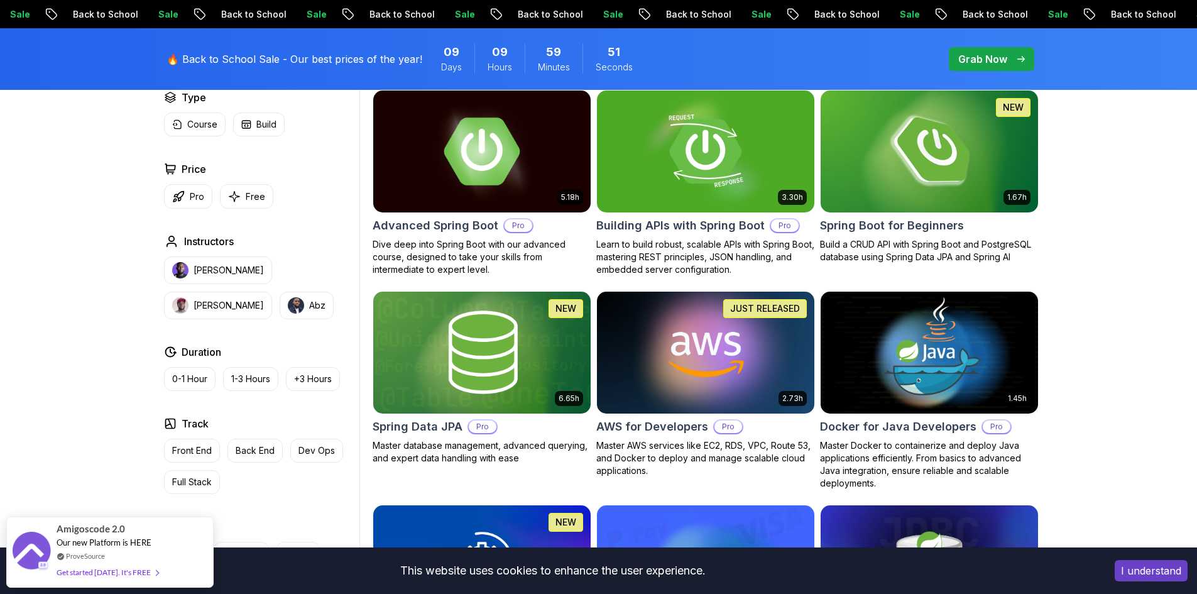
click at [481, 188] on img at bounding box center [482, 151] width 228 height 128
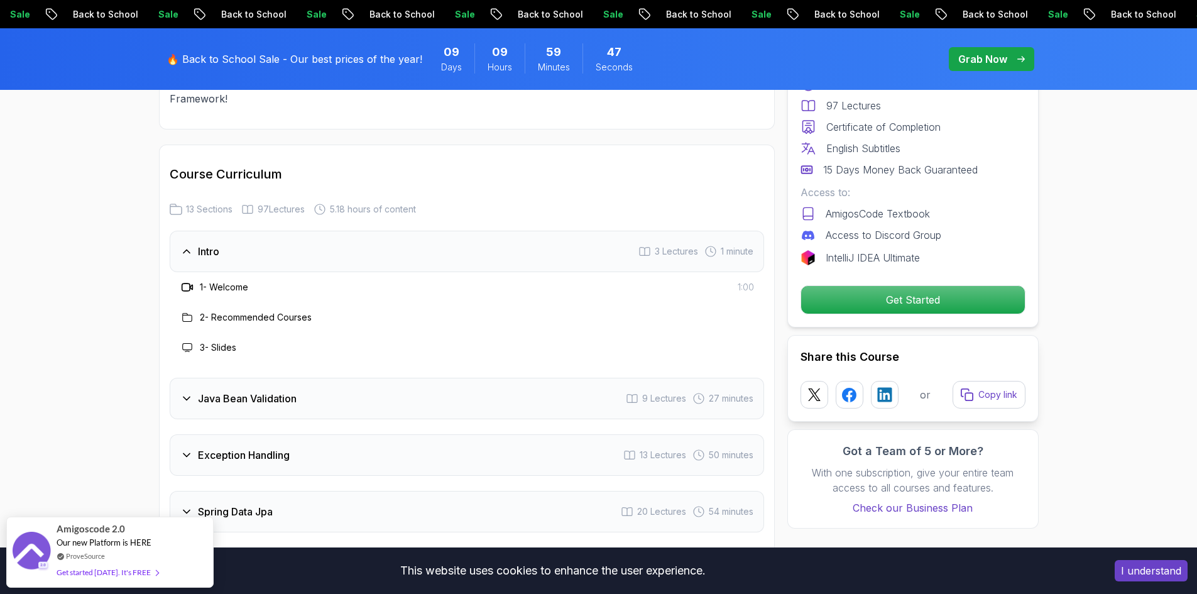
scroll to position [1697, 0]
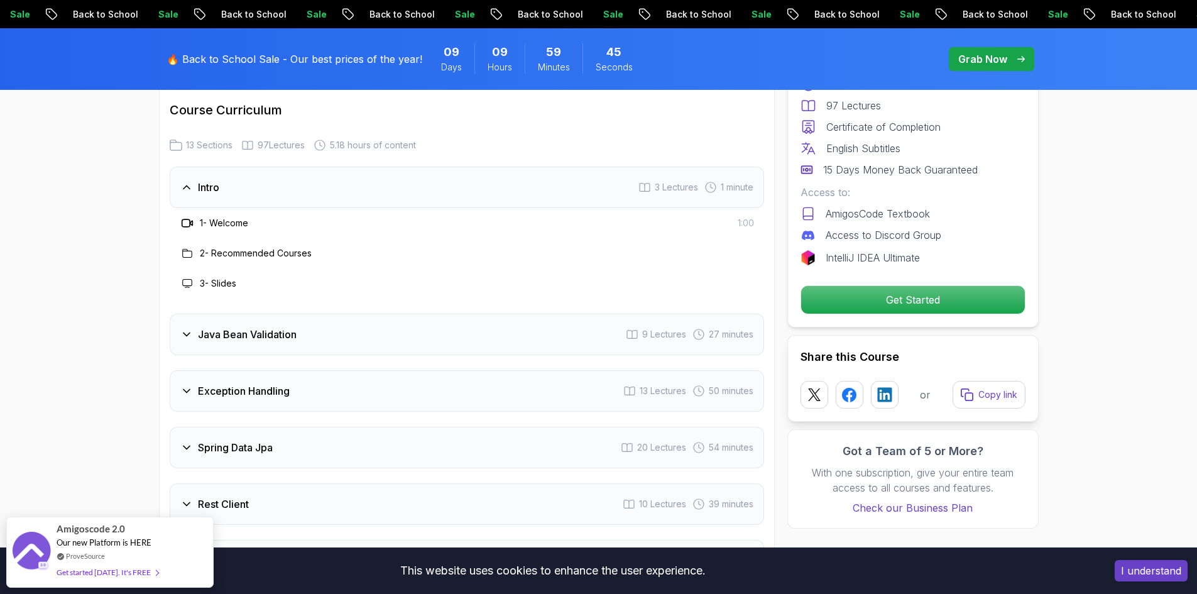
click at [512, 427] on div "Spring Data Jpa 20 Lectures 54 minutes" at bounding box center [467, 447] width 594 height 41
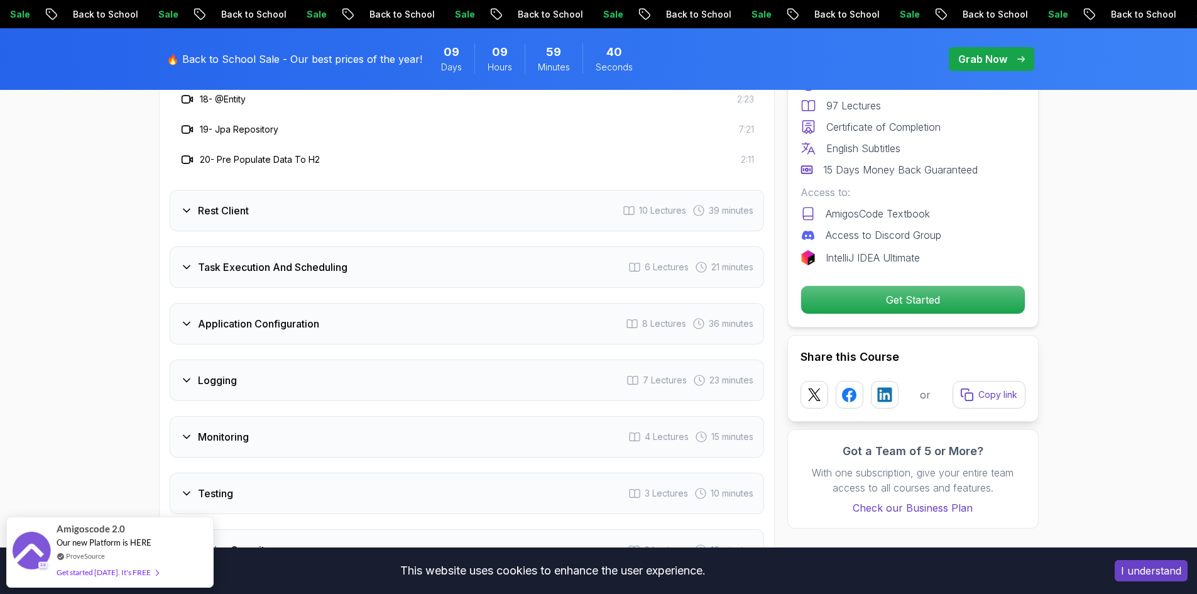
scroll to position [2514, 0]
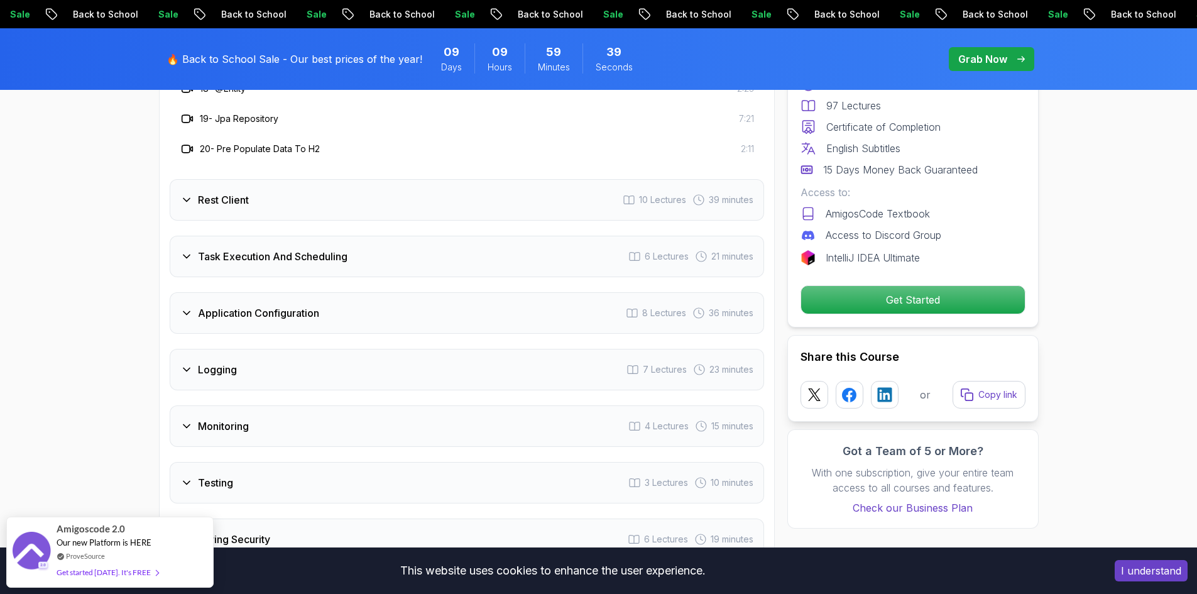
click at [461, 236] on div "Task Execution And Scheduling 6 Lectures 21 minutes" at bounding box center [467, 256] width 594 height 41
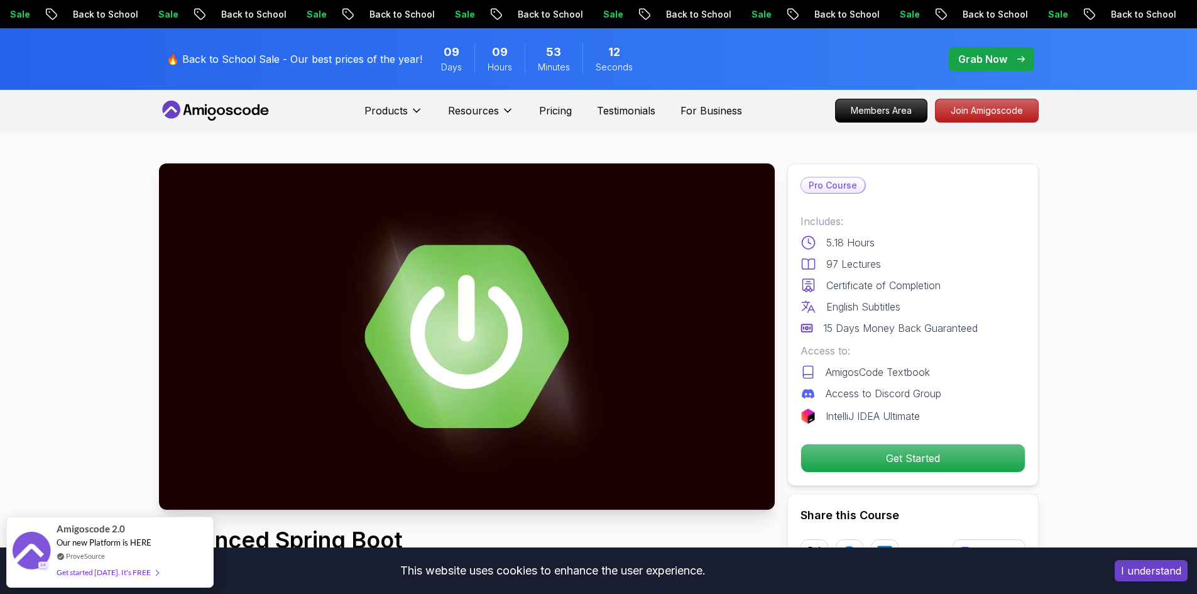
scroll to position [0, 0]
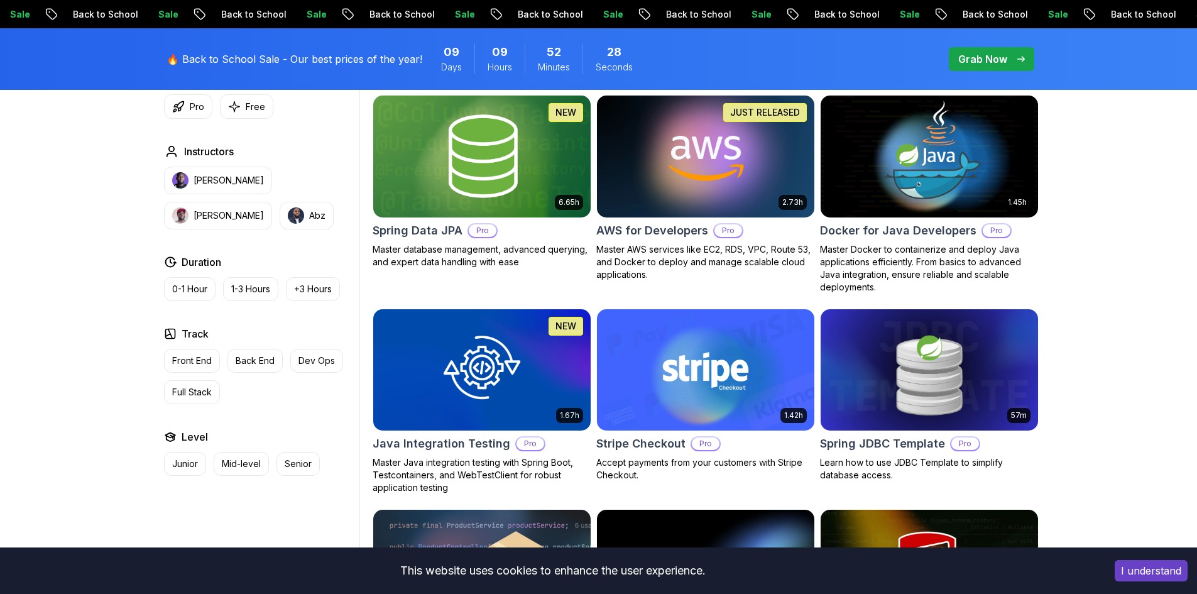
scroll to position [628, 0]
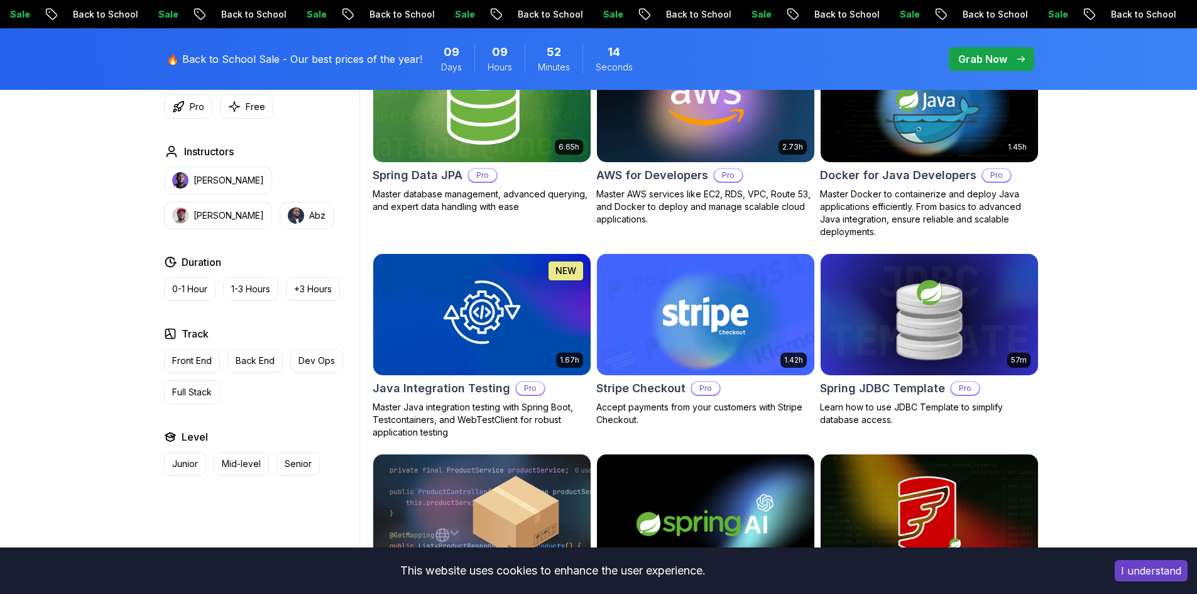
click at [432, 173] on h2 "Spring Data JPA" at bounding box center [418, 176] width 90 height 18
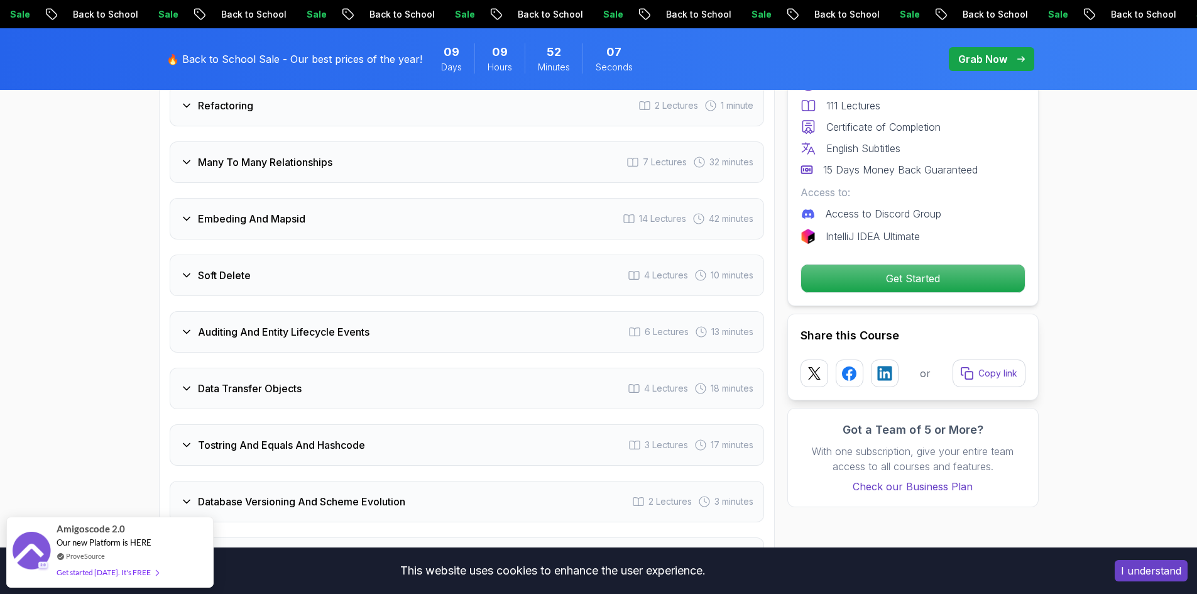
scroll to position [2576, 0]
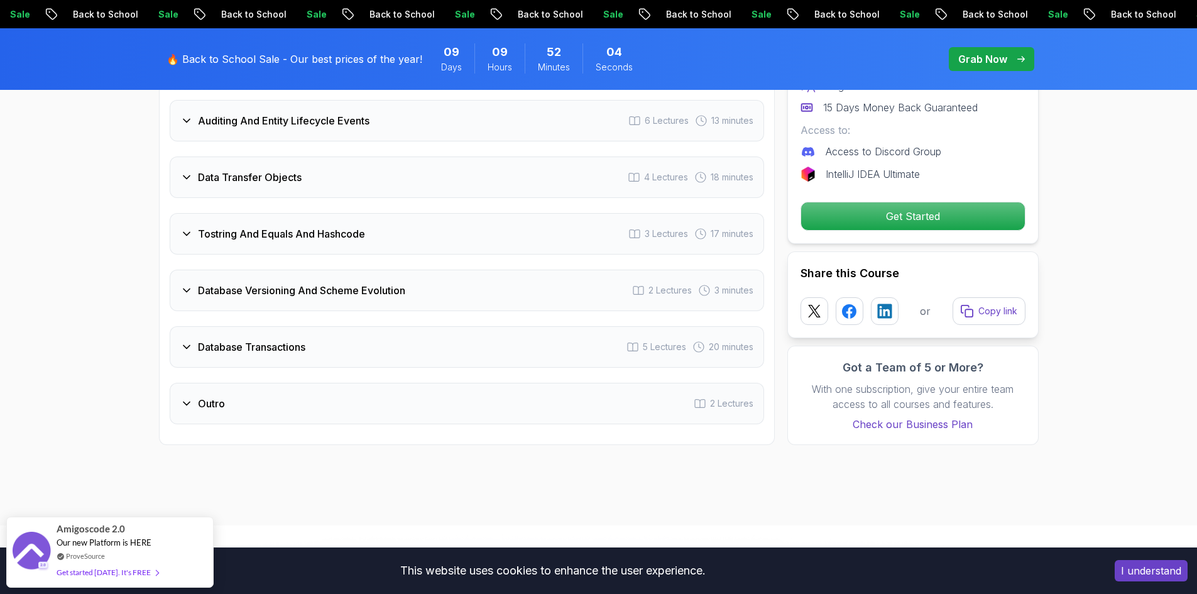
click at [393, 283] on h3 "Database Versioning And Scheme Evolution" at bounding box center [301, 290] width 207 height 15
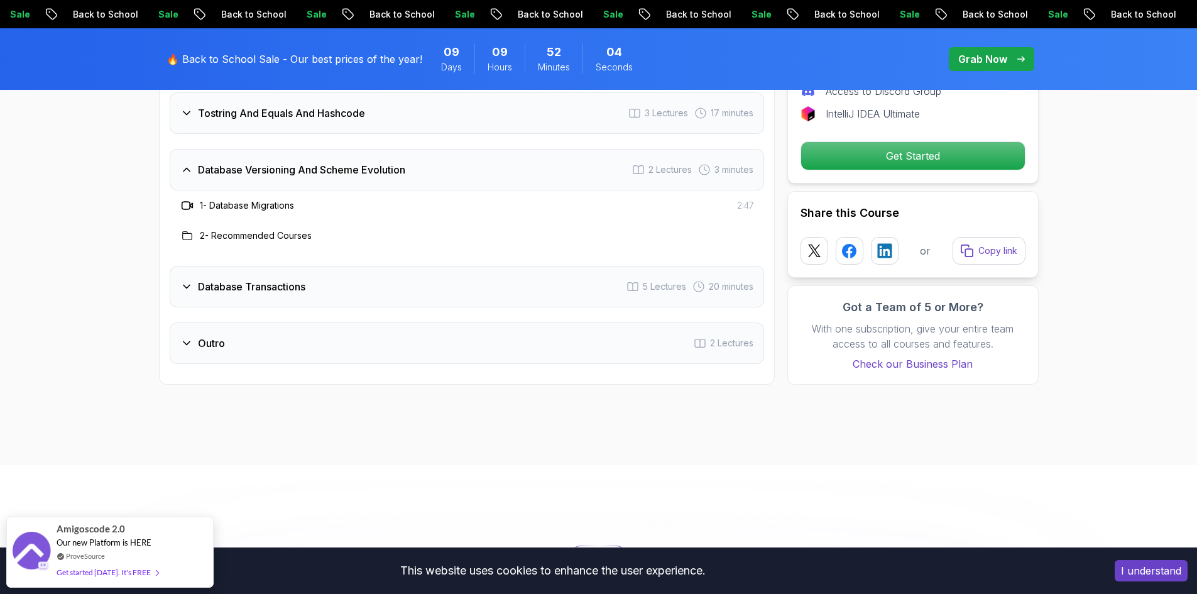
scroll to position [2456, 0]
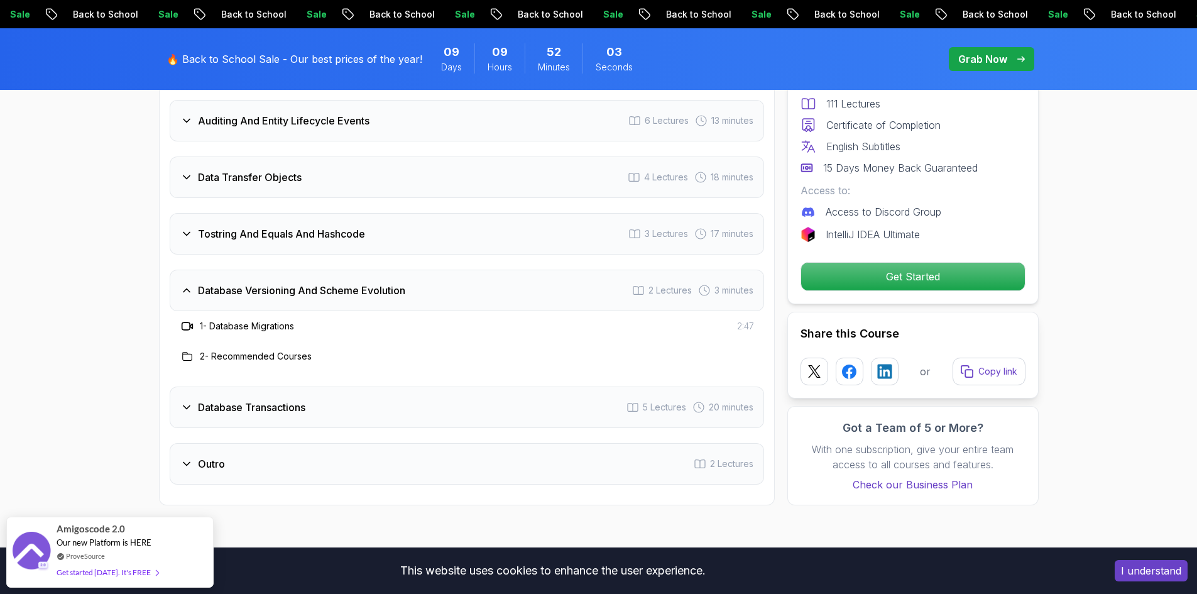
click at [393, 283] on h3 "Database Versioning And Scheme Evolution" at bounding box center [301, 290] width 207 height 15
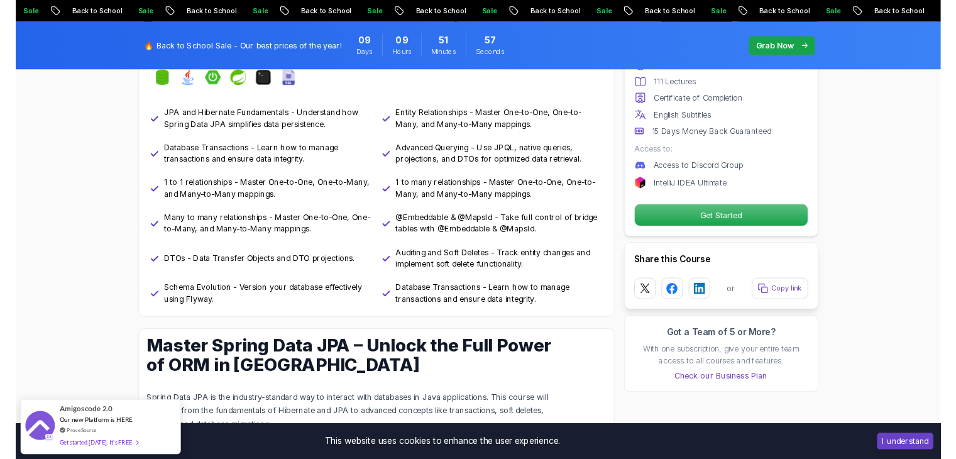
scroll to position [571, 0]
